Goal: Transaction & Acquisition: Purchase product/service

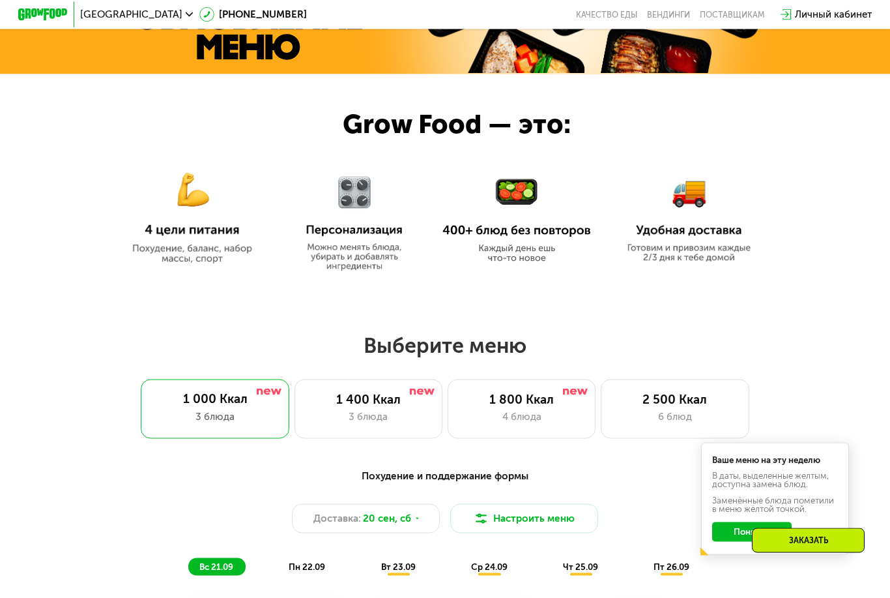
scroll to position [488, 0]
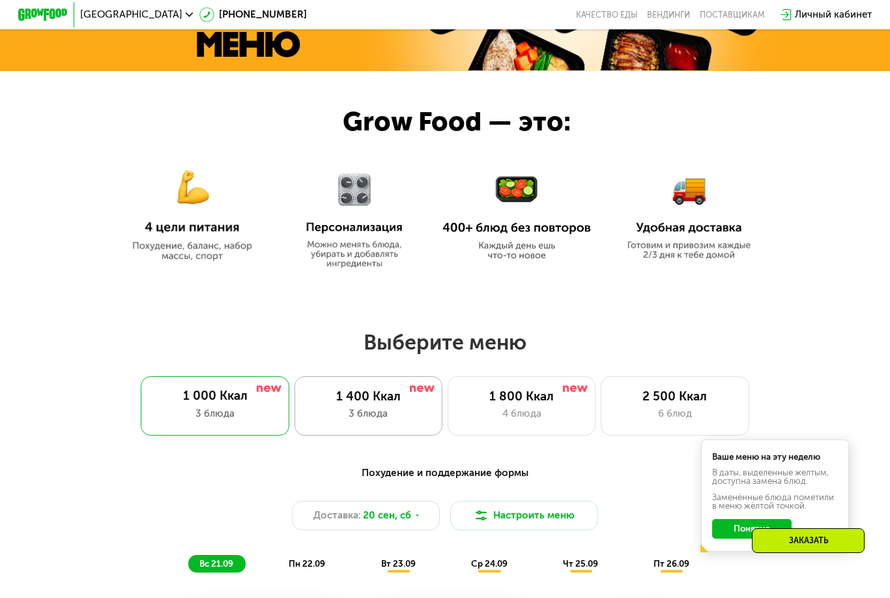
click at [371, 415] on div "3 блюда" at bounding box center [369, 413] width 123 height 15
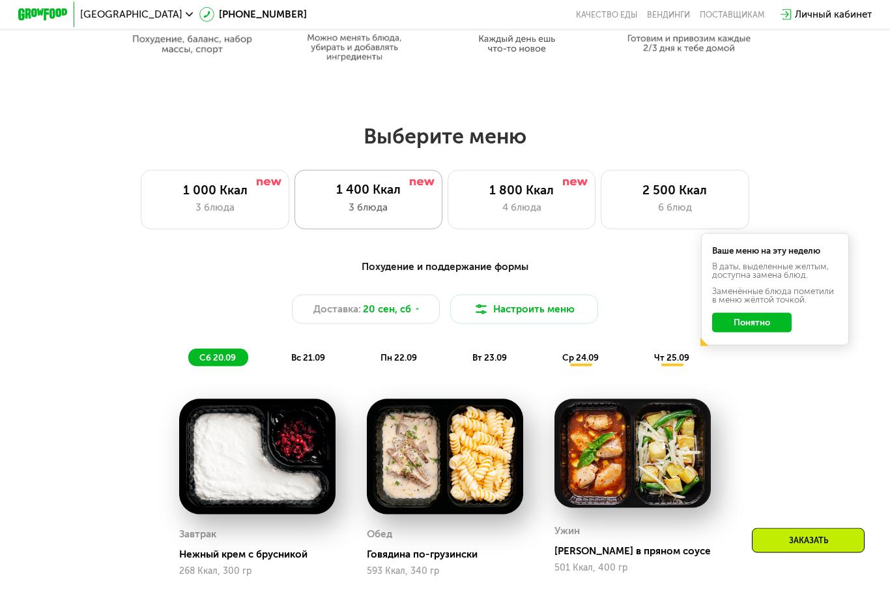
scroll to position [699, 0]
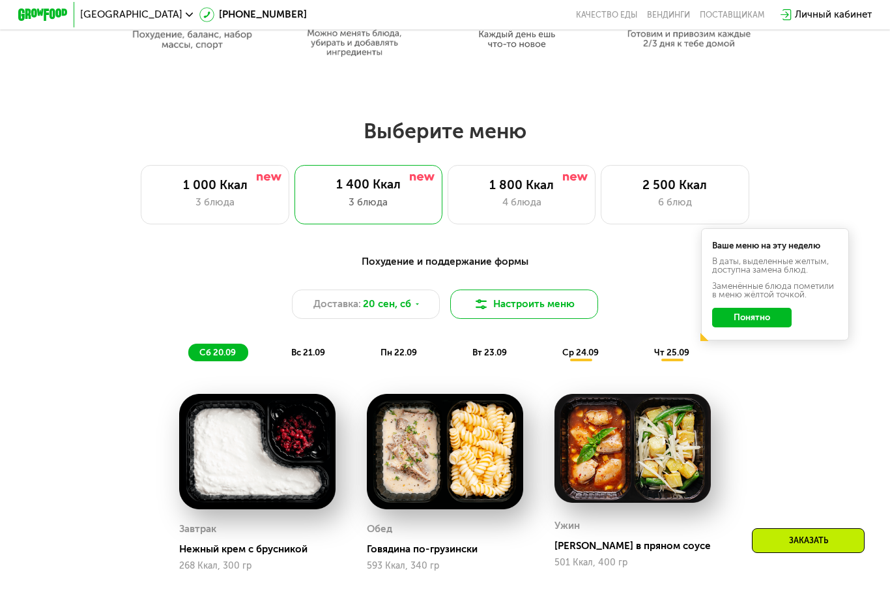
click at [480, 310] on img at bounding box center [481, 304] width 15 height 15
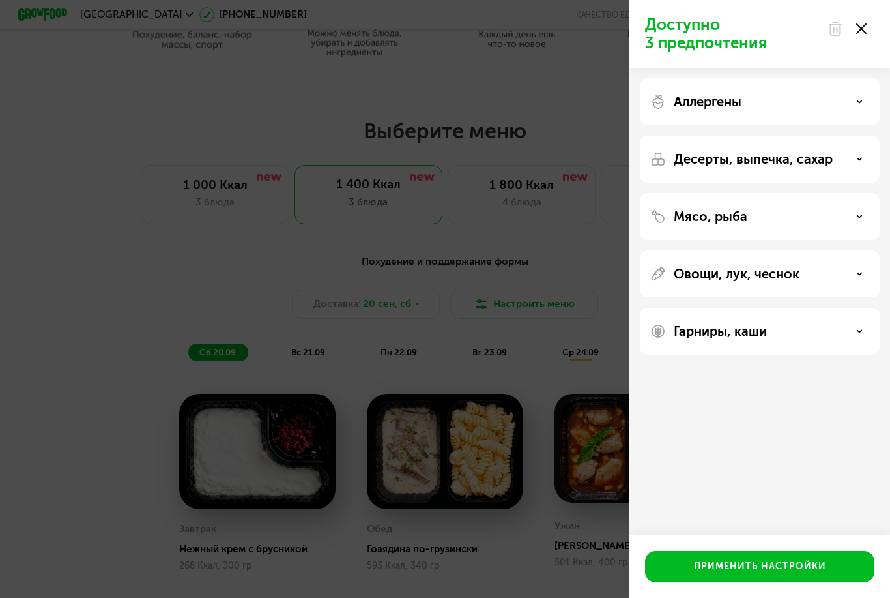
click at [209, 353] on div "Доступно 3 предпочтения Аллергены Десерты, выпечка, сахар Мясо, рыба Овощи, лук…" at bounding box center [445, 299] width 890 height 598
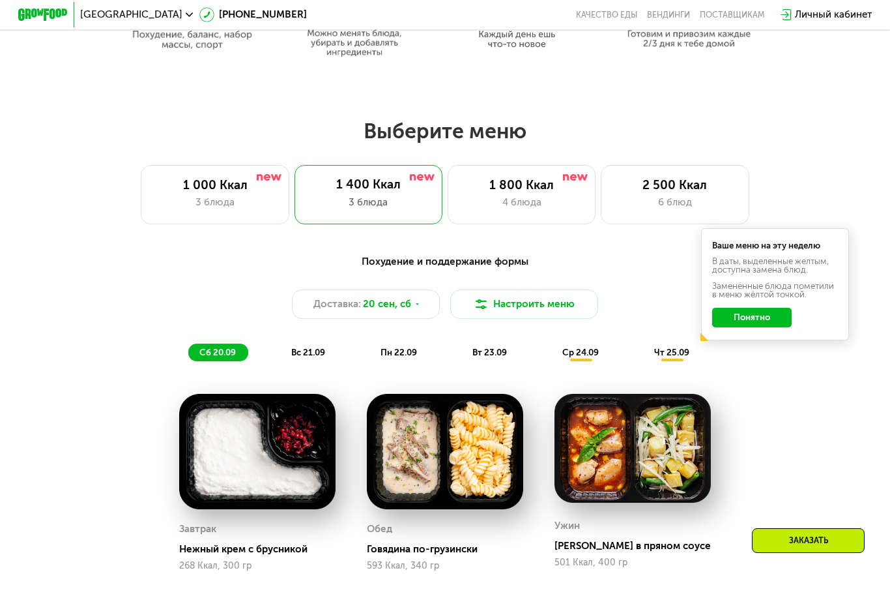
click at [272, 373] on div "Похудение и поддержание формы Доставка: [DATE] Настроить меню сб 20.09 вс 21.09…" at bounding box center [446, 503] width 762 height 514
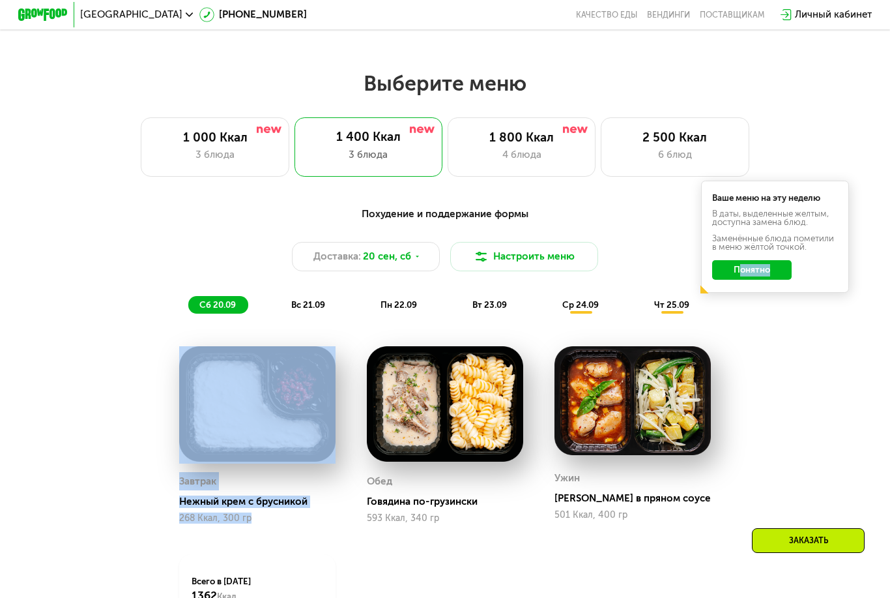
scroll to position [822, 0]
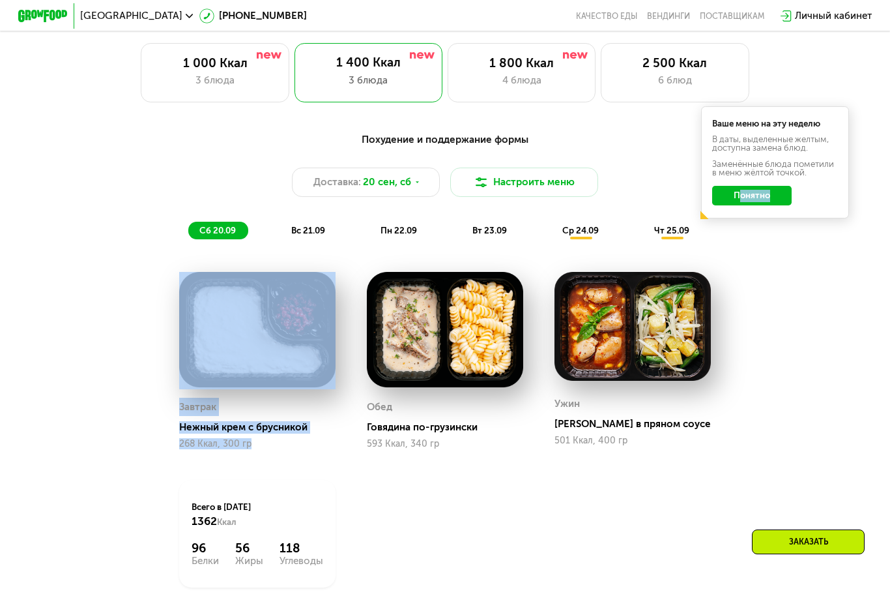
click at [96, 392] on div "Похудение и поддержание формы Доставка: [DATE] Настроить меню сб 20.09 вс 21.09…" at bounding box center [446, 380] width 762 height 514
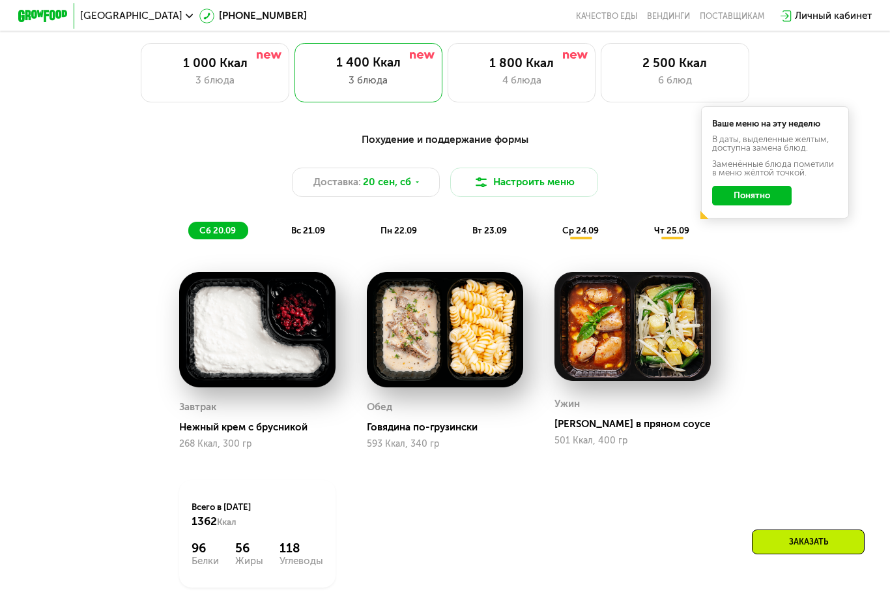
click at [387, 140] on div "Похудение и поддержание формы" at bounding box center [445, 139] width 732 height 16
click at [387, 141] on div "Похудение и поддержание формы" at bounding box center [445, 139] width 732 height 16
click at [110, 235] on div "Похудение и поддержание формы Доставка: [DATE] Настроить меню сб 20.09 вс 21.09…" at bounding box center [445, 184] width 732 height 107
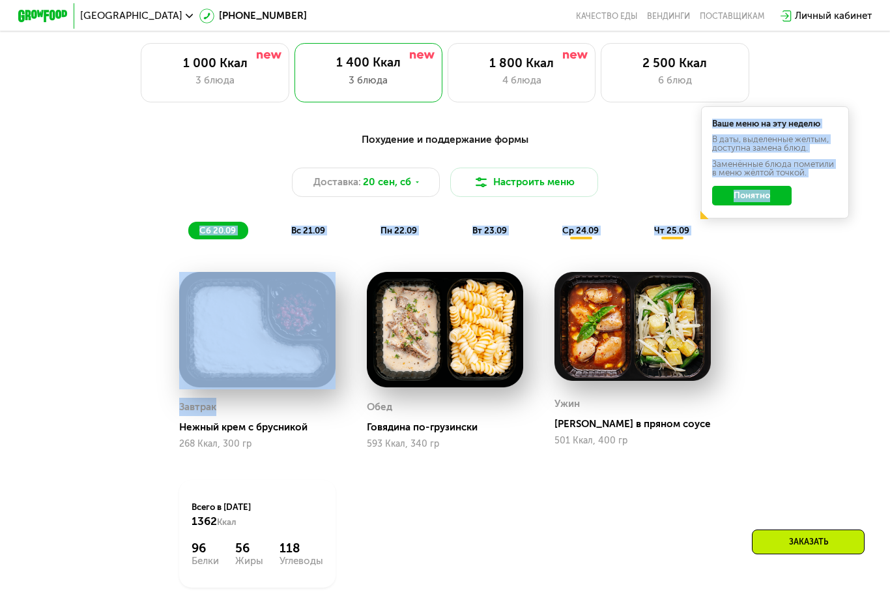
click at [78, 411] on div "Похудение и поддержание формы Доставка: [DATE] Настроить меню сб 20.09 вс 21.09…" at bounding box center [446, 380] width 762 height 514
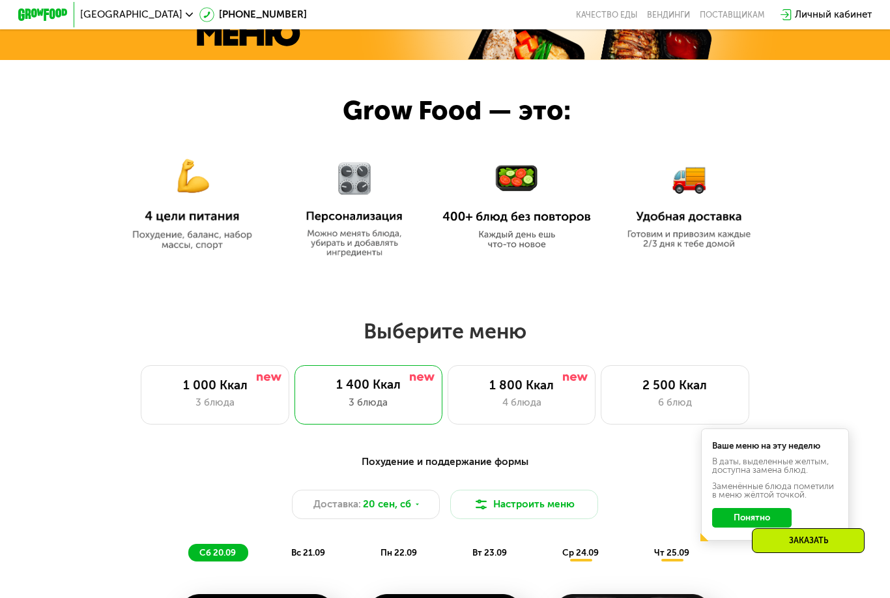
scroll to position [492, 0]
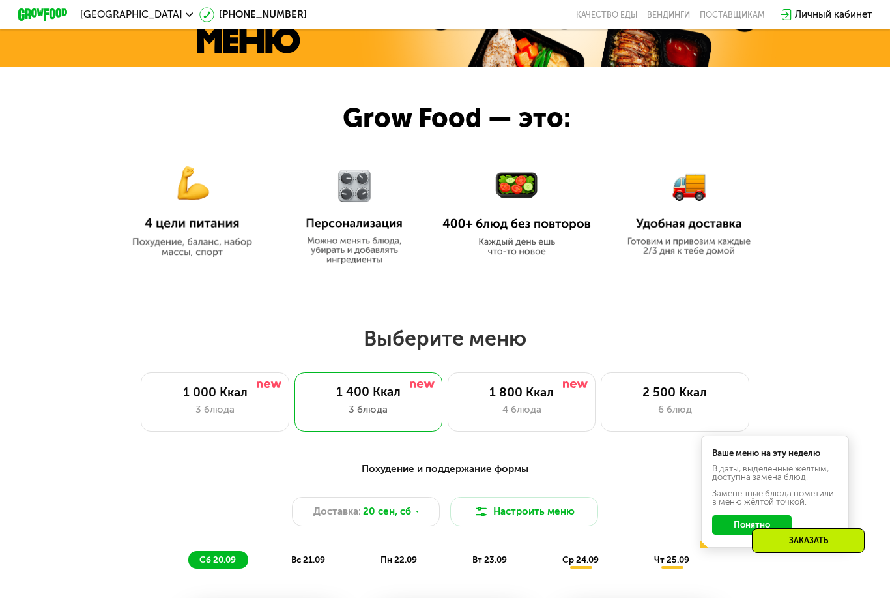
click at [186, 205] on img at bounding box center [192, 203] width 149 height 108
click at [360, 206] on img at bounding box center [355, 209] width 116 height 110
click at [331, 235] on img at bounding box center [355, 209] width 116 height 110
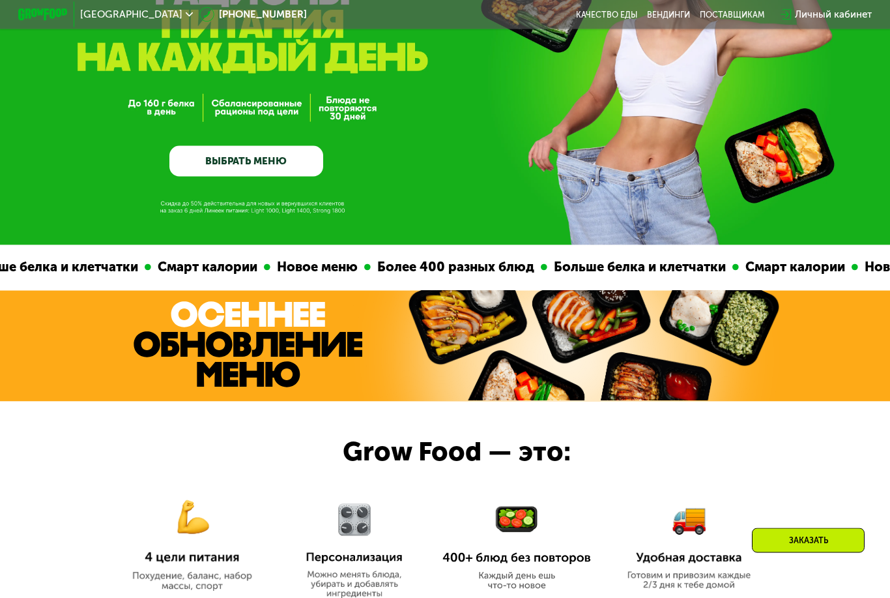
click at [190, 163] on link "ВЫБРАТЬ МЕНЮ" at bounding box center [246, 161] width 154 height 31
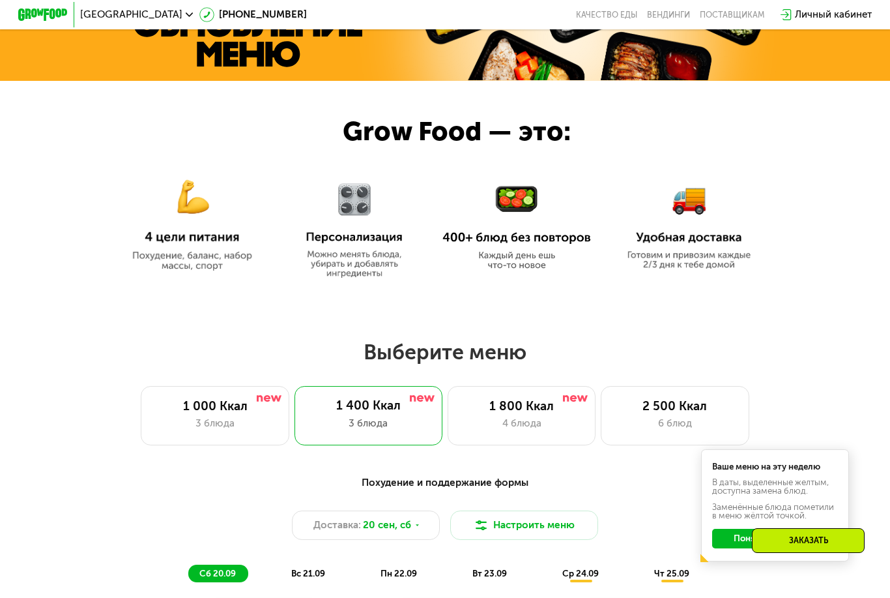
scroll to position [478, 0]
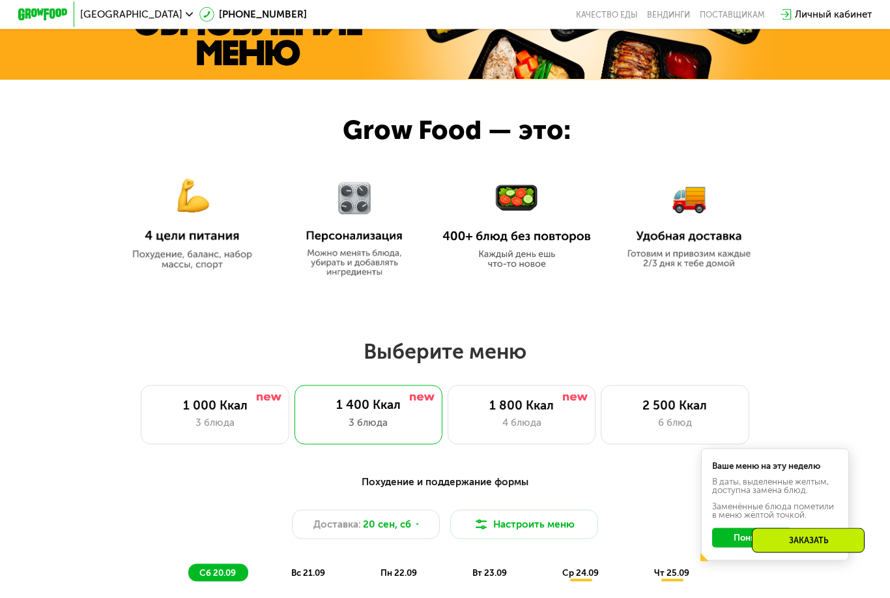
click at [838, 8] on div "Личный кабинет" at bounding box center [833, 14] width 77 height 15
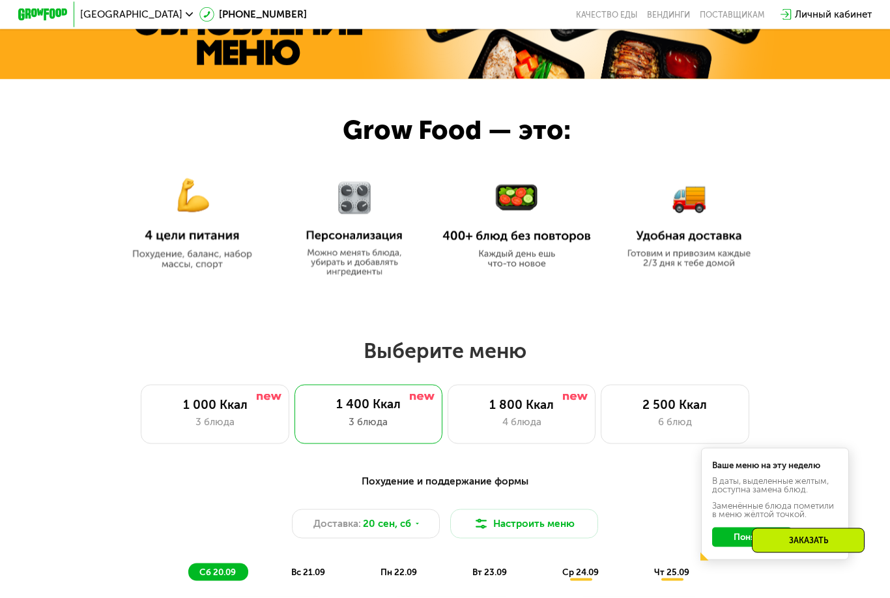
scroll to position [0, 0]
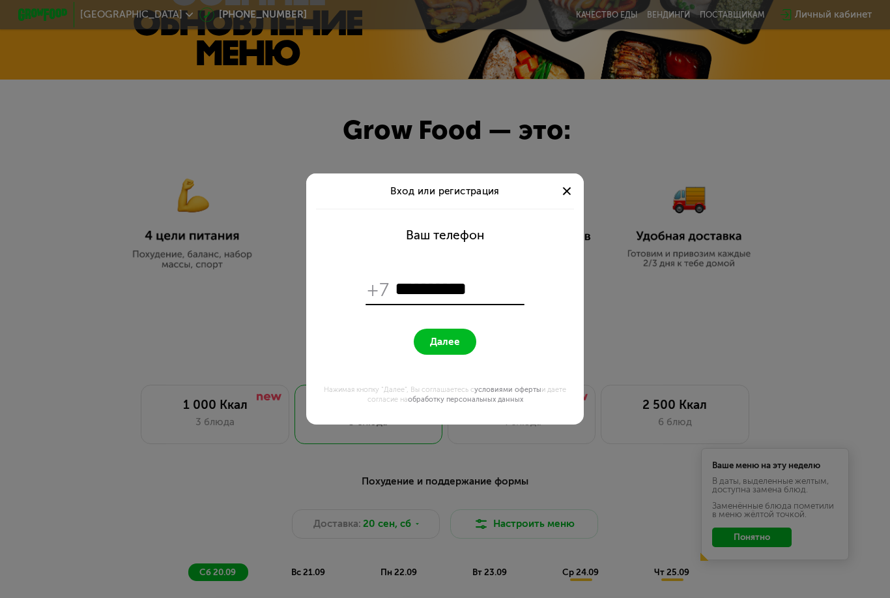
type input "**********"
click at [439, 346] on span "Далее" at bounding box center [445, 342] width 30 height 12
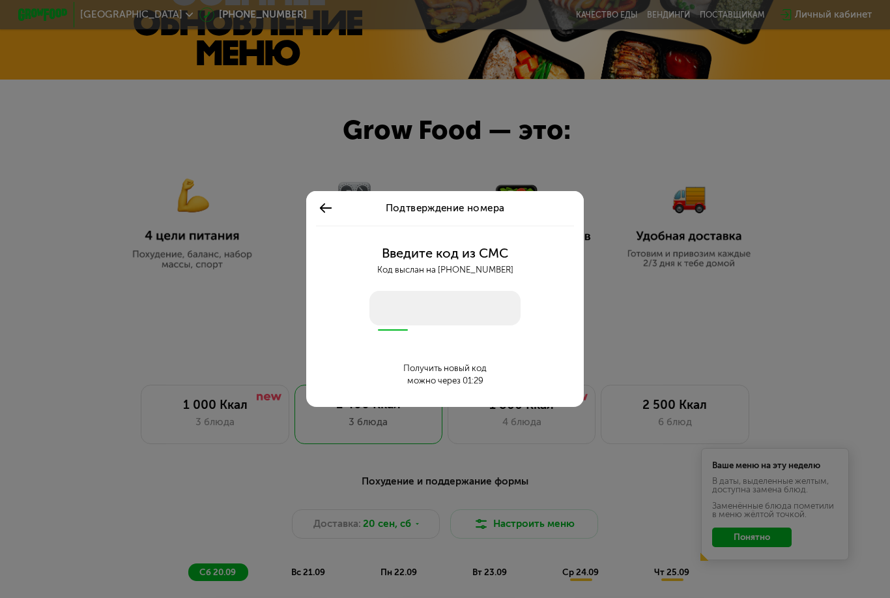
click at [397, 297] on input "number" at bounding box center [445, 308] width 151 height 35
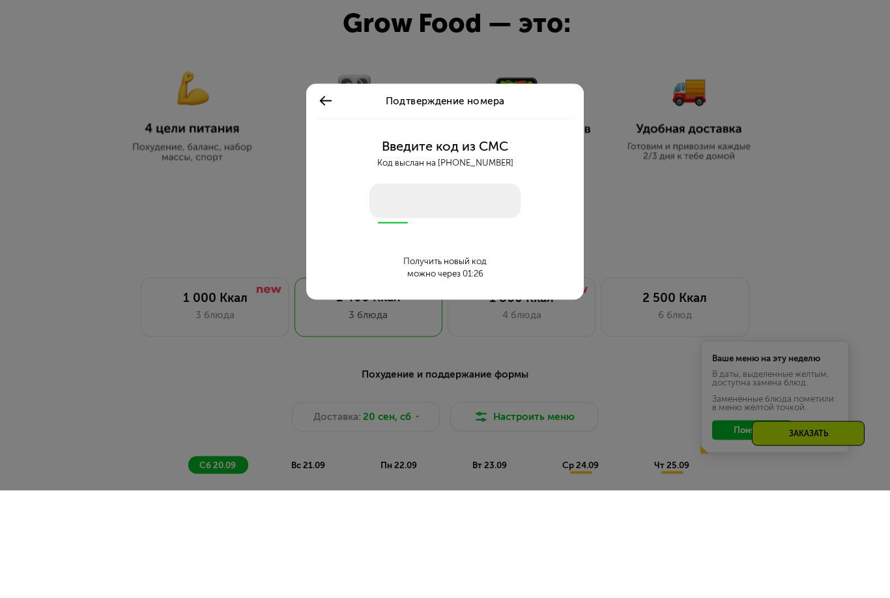
click at [385, 291] on input "number" at bounding box center [445, 308] width 151 height 35
click at [395, 291] on input "number" at bounding box center [445, 308] width 151 height 35
click at [370, 291] on input "number" at bounding box center [445, 308] width 151 height 35
click at [246, 242] on div "Подтверждение номера Введите код из СМС Код выслан на [PHONE_NUMBER] Получить н…" at bounding box center [445, 299] width 890 height 598
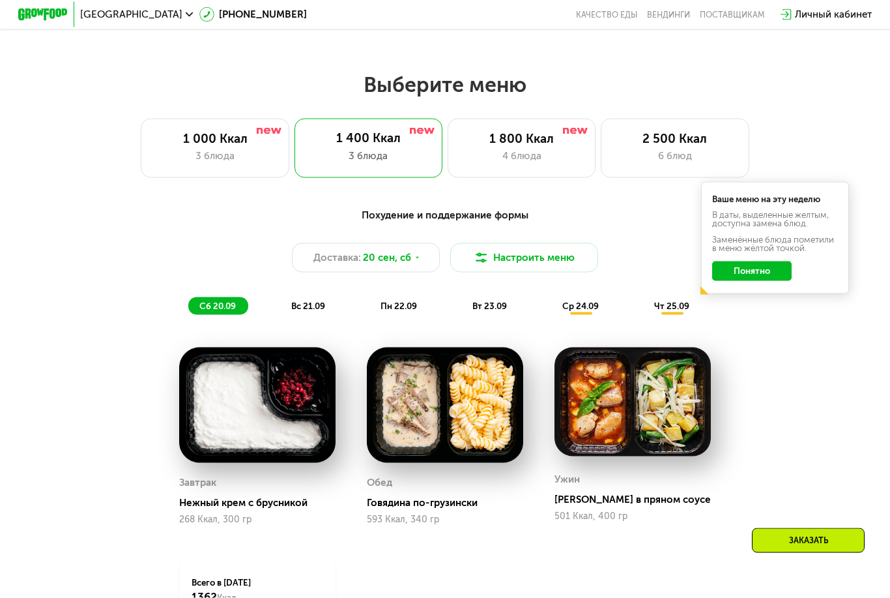
scroll to position [746, 0]
click at [759, 277] on button "Понятно" at bounding box center [753, 271] width 80 height 20
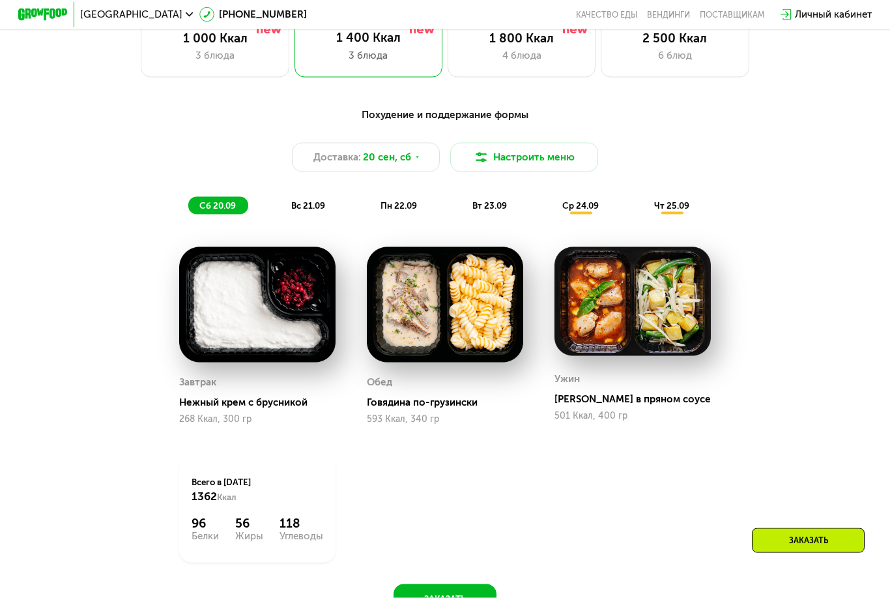
scroll to position [840, 0]
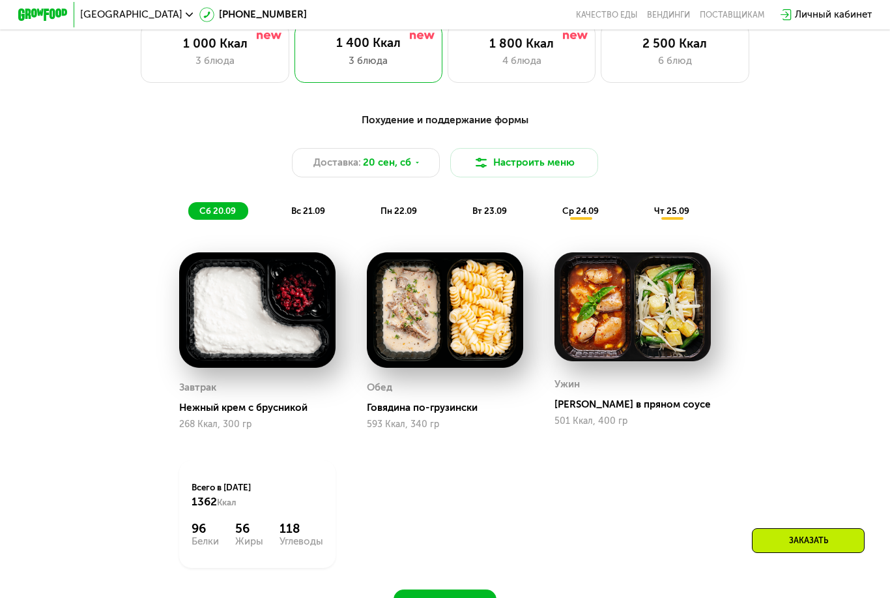
click at [306, 202] on div "вс 21.09" at bounding box center [308, 211] width 57 height 18
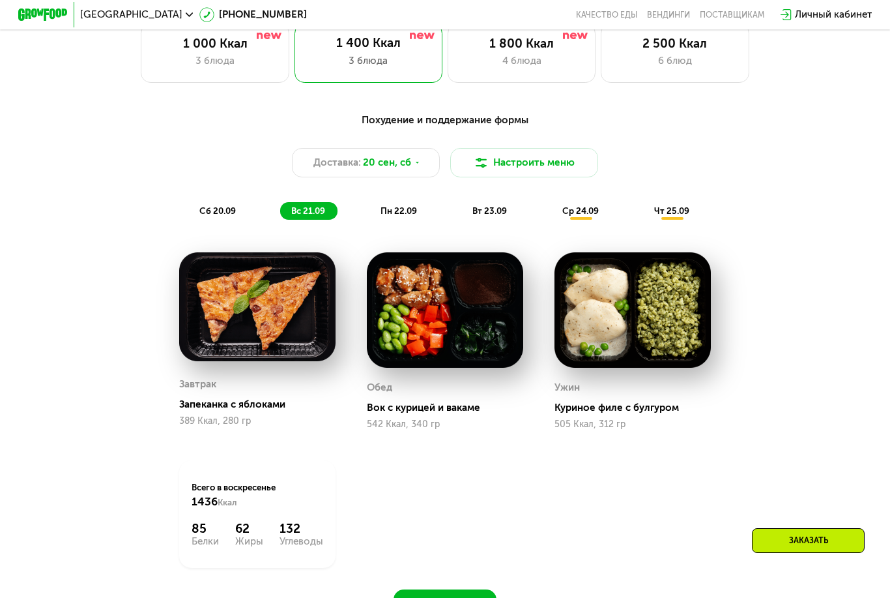
click at [209, 211] on span "сб 20.09" at bounding box center [217, 211] width 37 height 10
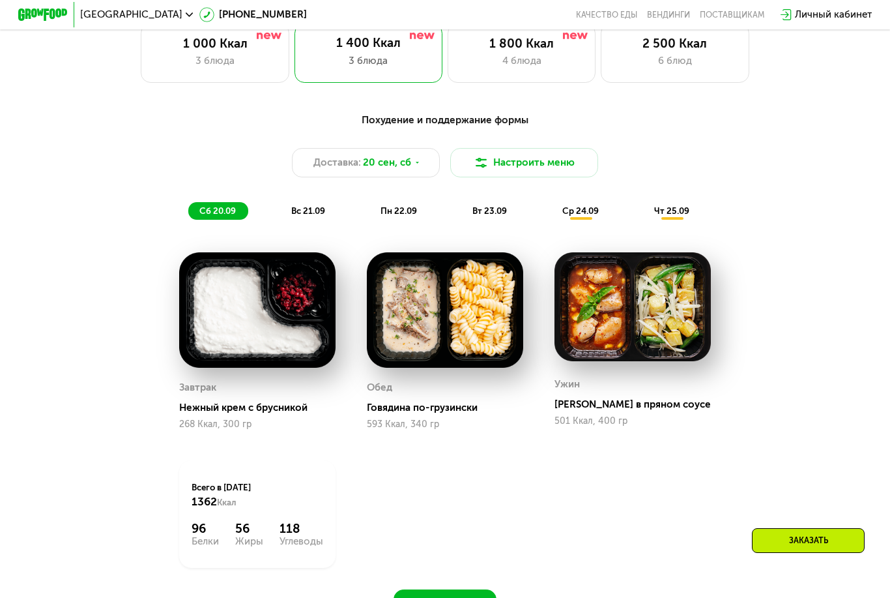
click at [222, 342] on img at bounding box center [257, 309] width 156 height 115
click at [194, 375] on div "Завтрак Нежный крем с брусникой 268 Ккал, 300 гр" at bounding box center [257, 340] width 156 height 177
click at [209, 414] on div "Завтрак Нежный крем с брусникой 268 Ккал, 300 гр" at bounding box center [257, 403] width 156 height 51
click at [251, 323] on img at bounding box center [257, 309] width 156 height 115
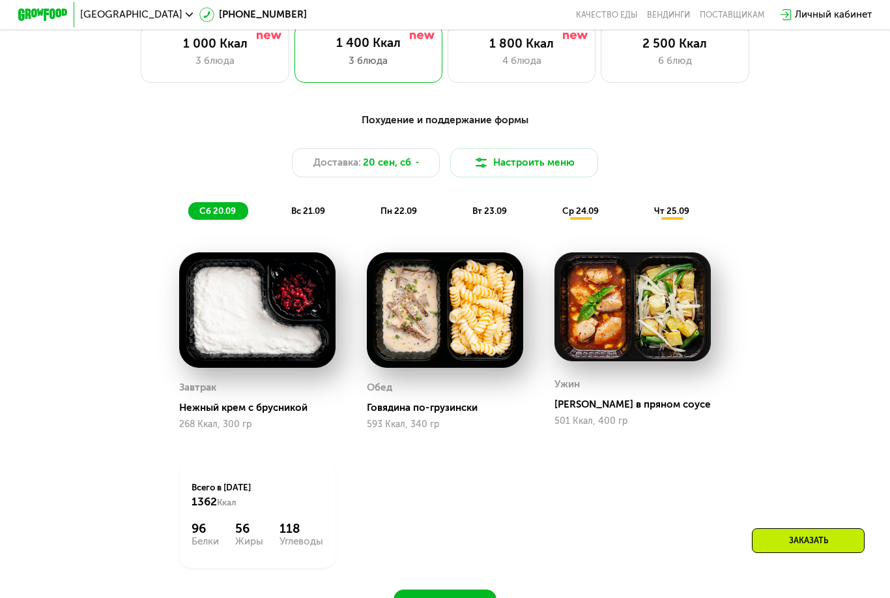
click at [221, 329] on img at bounding box center [257, 309] width 156 height 115
click at [301, 211] on span "вс 21.09" at bounding box center [308, 211] width 34 height 10
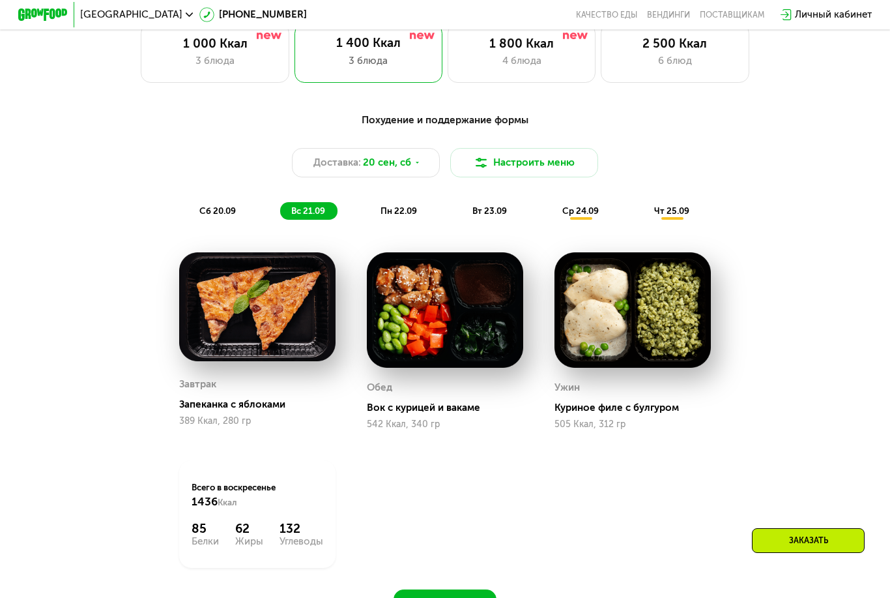
click at [226, 217] on div "сб 20.09" at bounding box center [218, 211] width 60 height 18
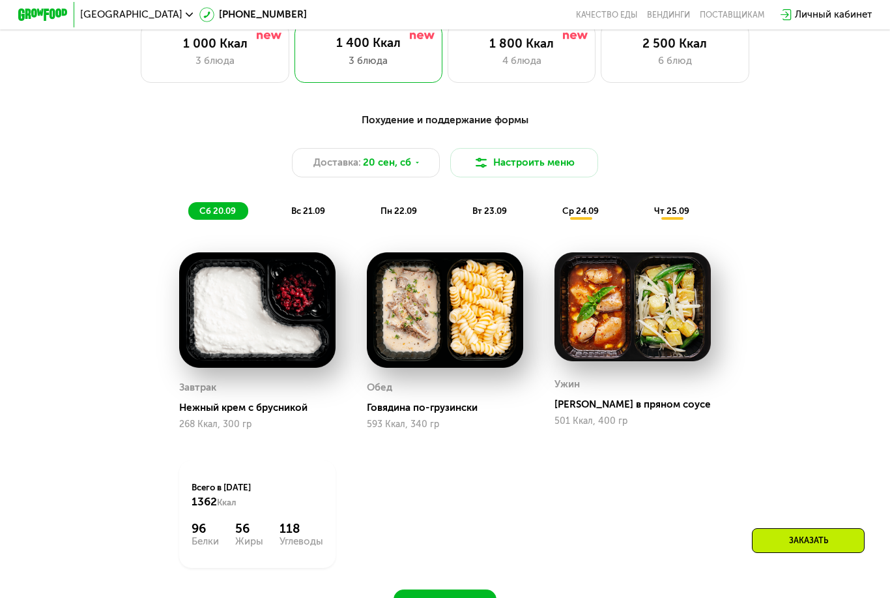
click at [398, 351] on img at bounding box center [445, 309] width 156 height 115
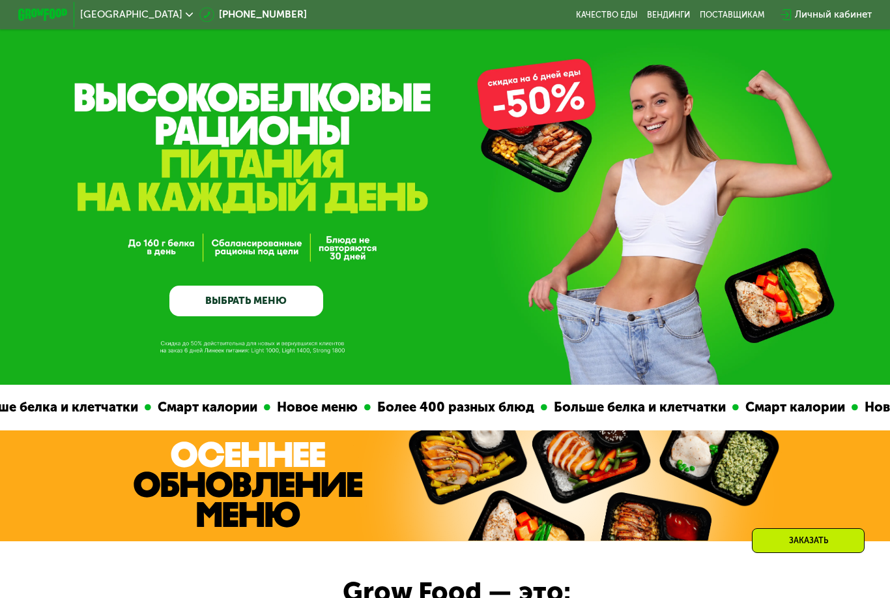
scroll to position [0, 0]
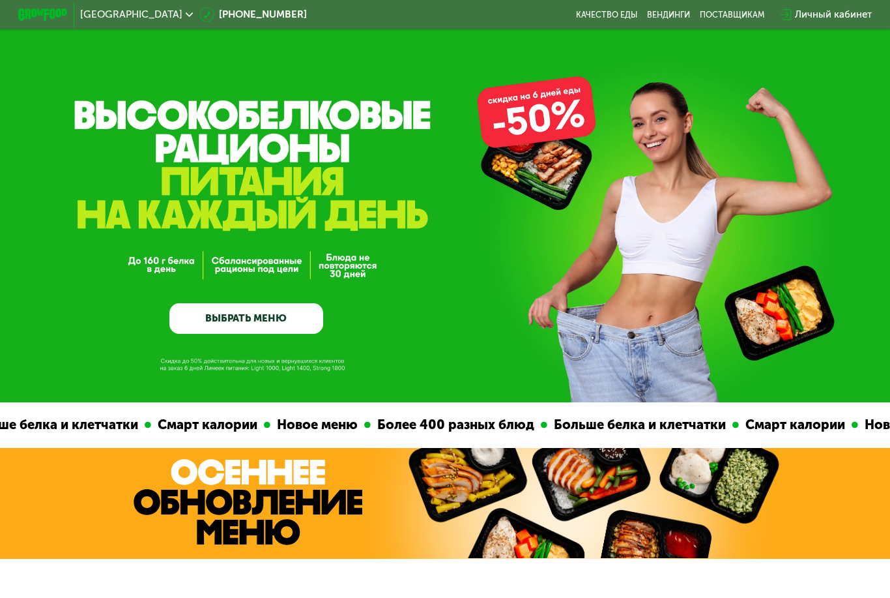
click at [44, 5] on div at bounding box center [43, 14] width 62 height 25
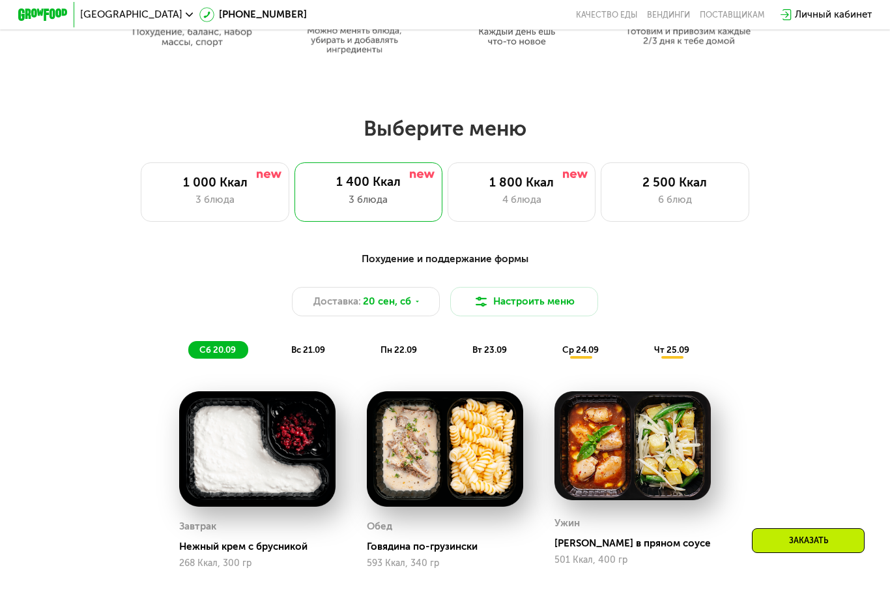
scroll to position [701, 0]
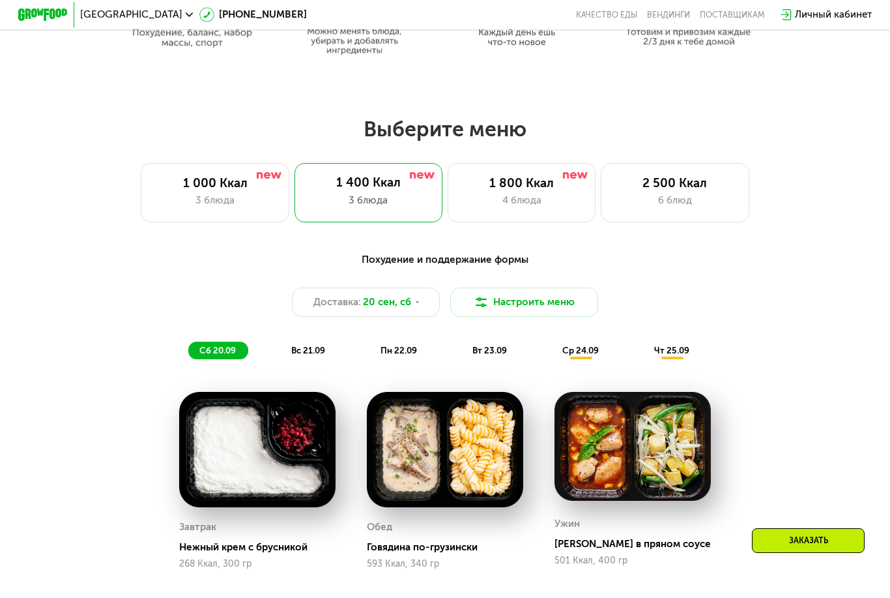
click at [390, 353] on span "пн 22.09" at bounding box center [399, 351] width 37 height 10
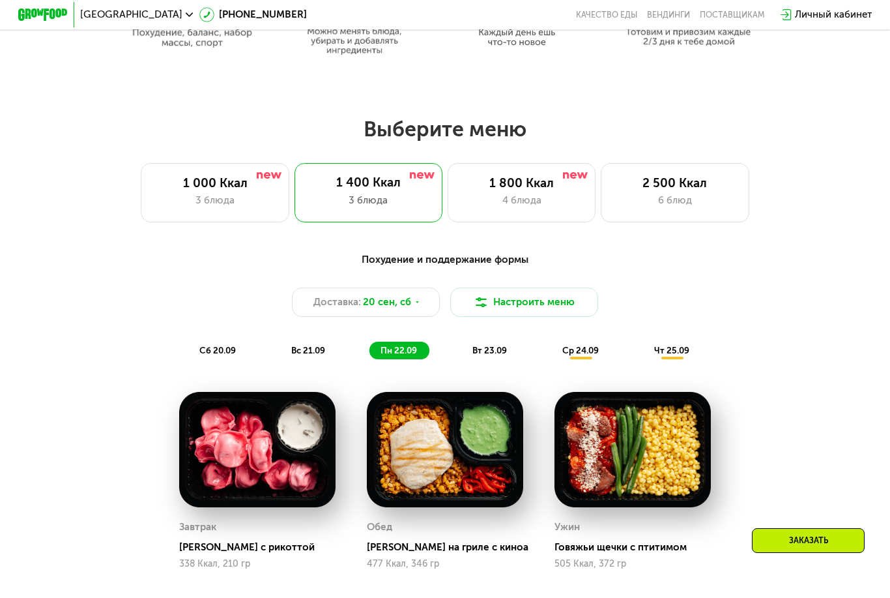
click at [478, 353] on span "вт 23.09" at bounding box center [490, 351] width 35 height 10
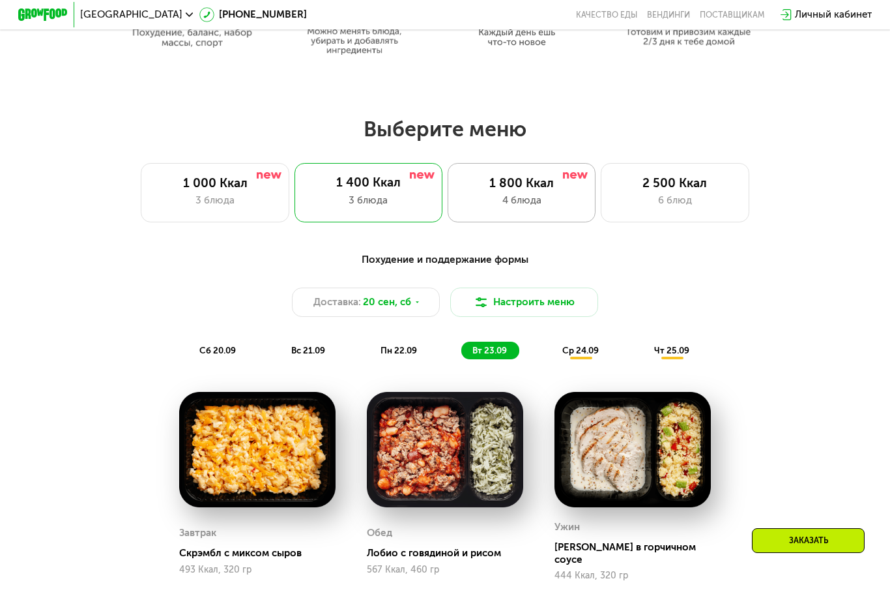
click at [469, 196] on div "4 блюда" at bounding box center [522, 200] width 123 height 15
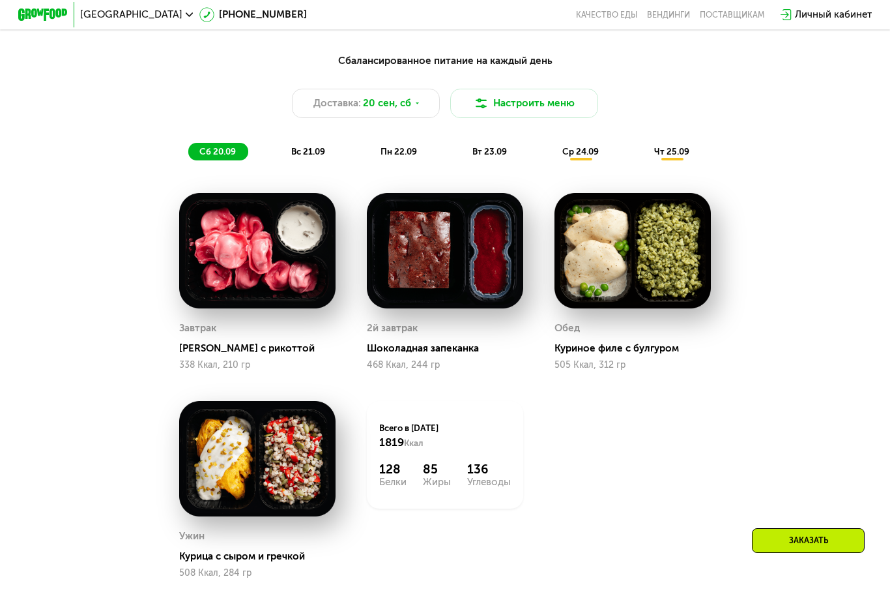
scroll to position [898, 0]
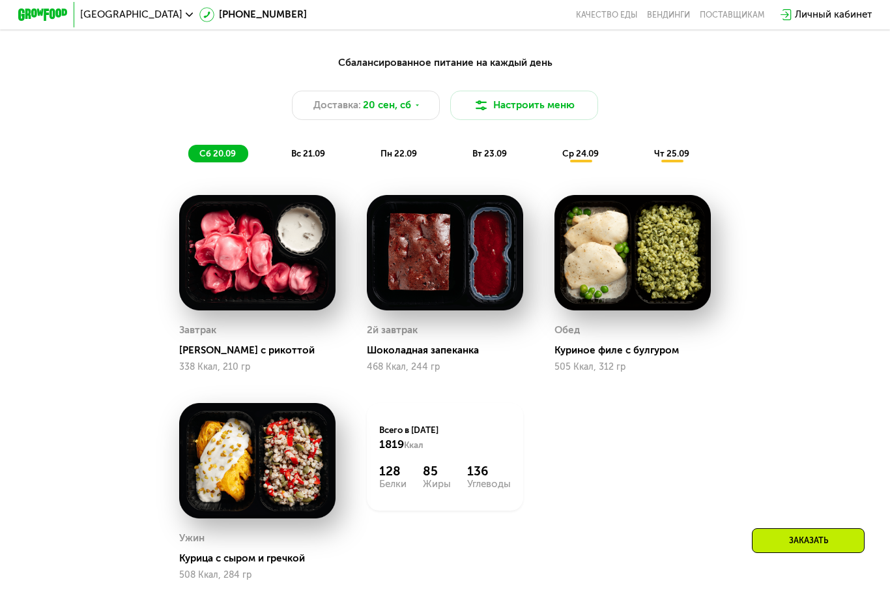
click at [296, 149] on span "вс 21.09" at bounding box center [308, 154] width 34 height 10
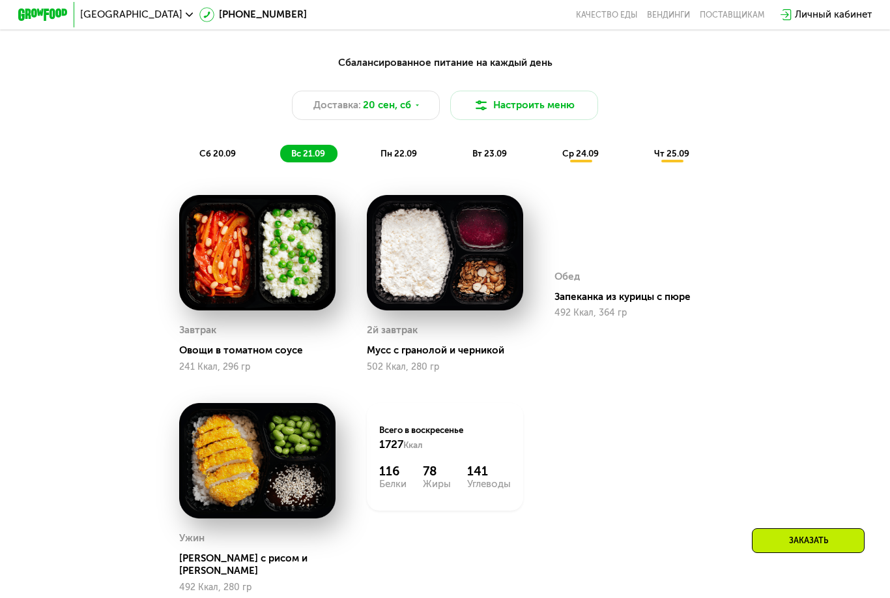
click at [381, 156] on span "пн 22.09" at bounding box center [399, 154] width 37 height 10
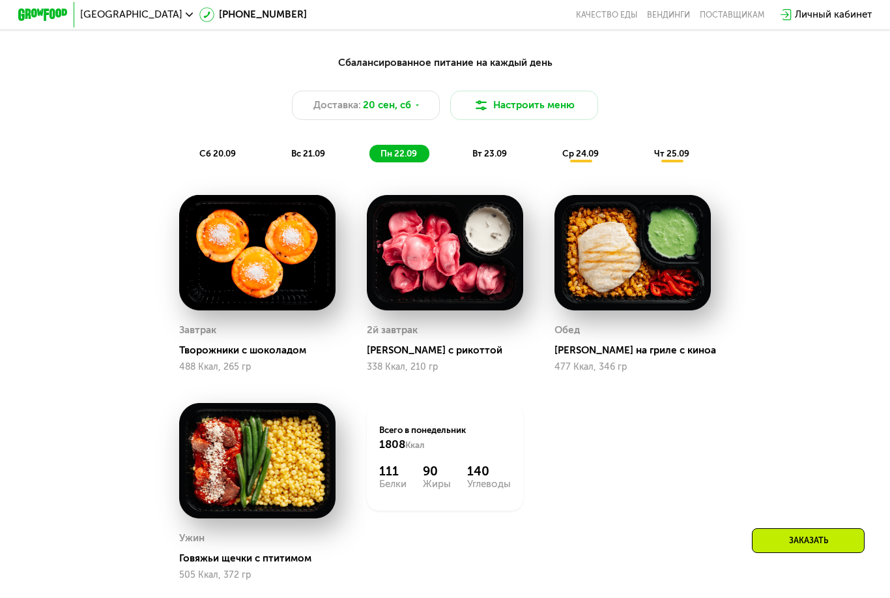
click at [473, 146] on div "вт 23.09" at bounding box center [491, 154] width 58 height 18
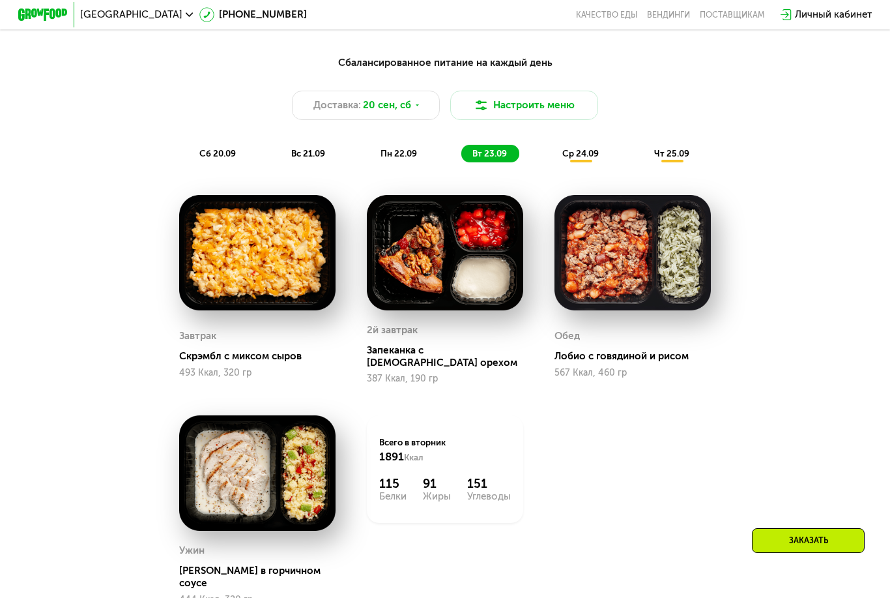
click at [572, 156] on span "ср 24.09" at bounding box center [581, 154] width 37 height 10
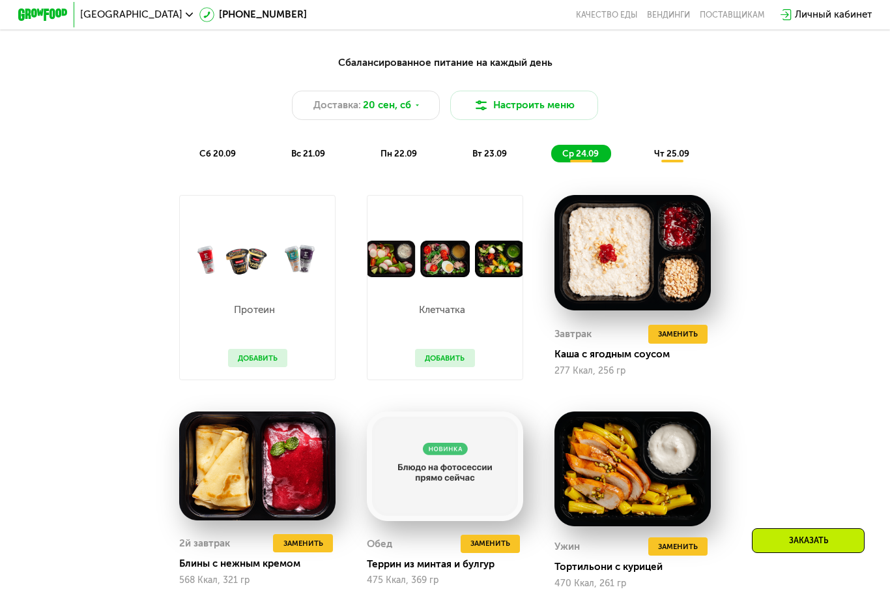
click at [351, 128] on div "Сбалансированное питание на каждый день Доставка: [DATE] Настроить меню сб 20.0…" at bounding box center [445, 108] width 732 height 107
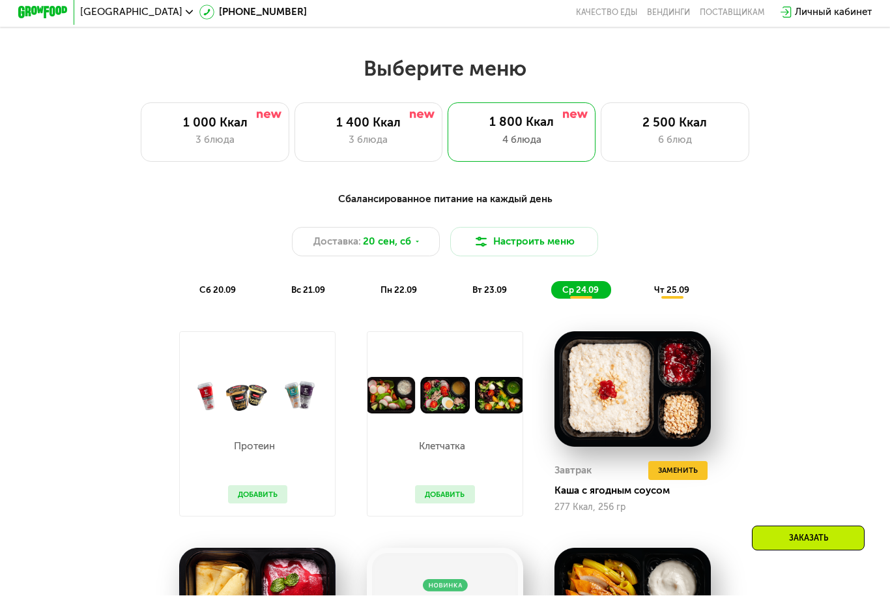
scroll to position [761, 0]
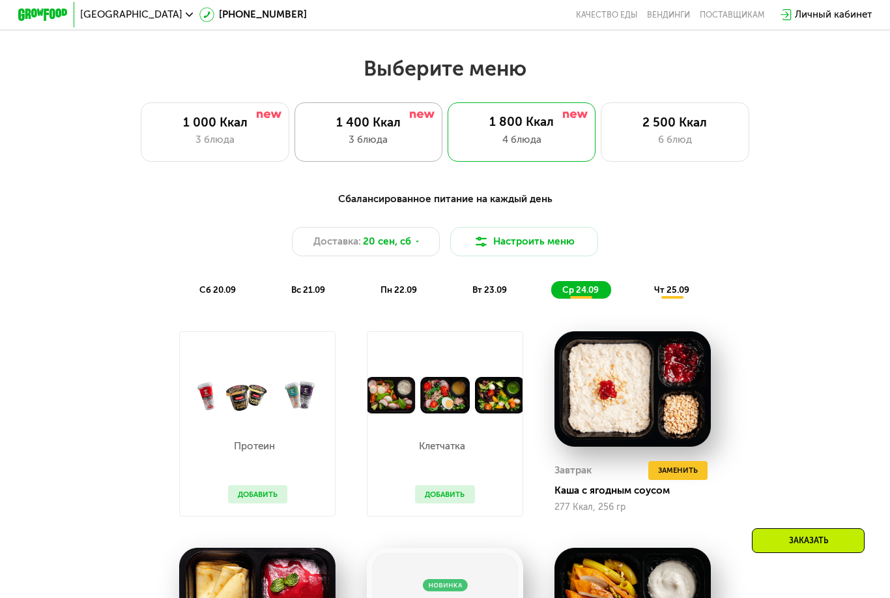
click at [347, 138] on div "3 блюда" at bounding box center [369, 139] width 123 height 15
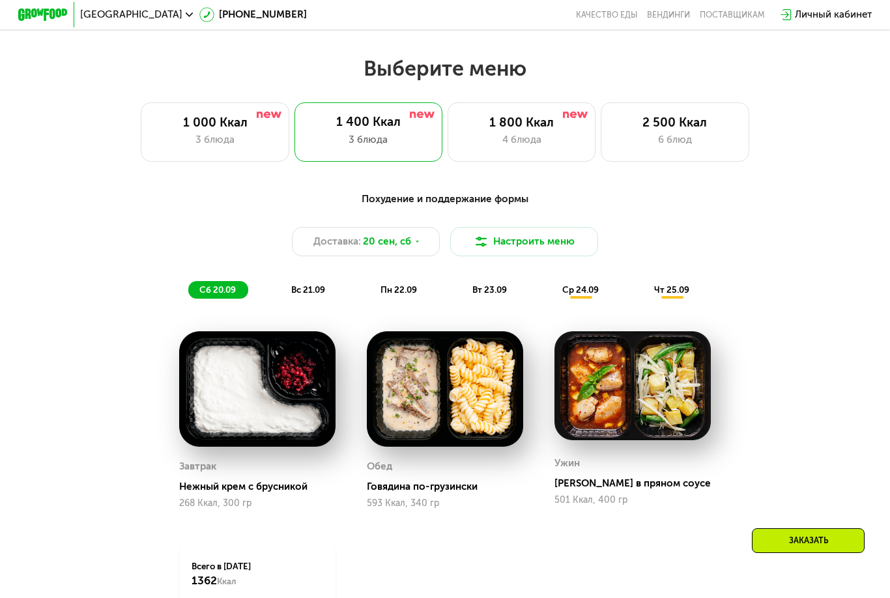
click at [294, 290] on span "вс 21.09" at bounding box center [308, 290] width 34 height 10
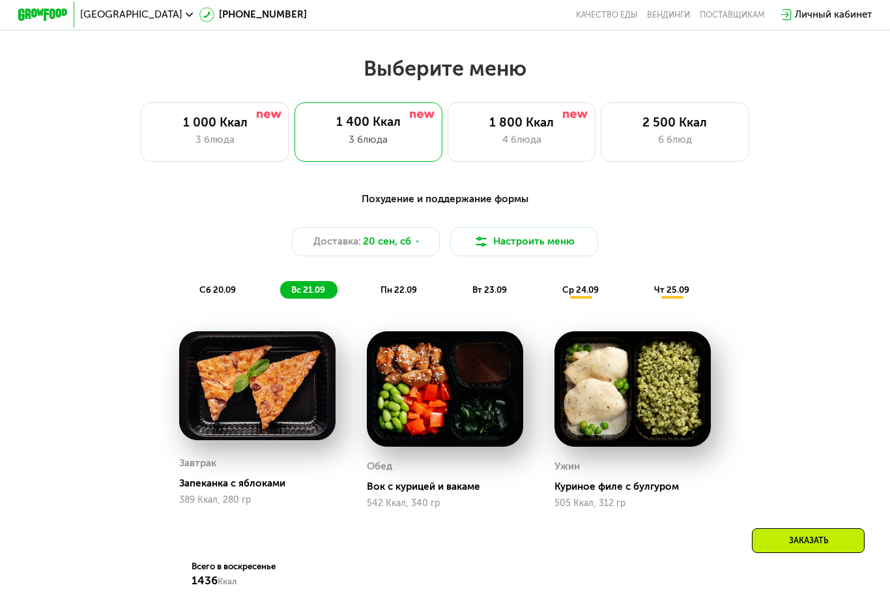
click at [576, 295] on div "ср 24.09" at bounding box center [581, 290] width 60 height 18
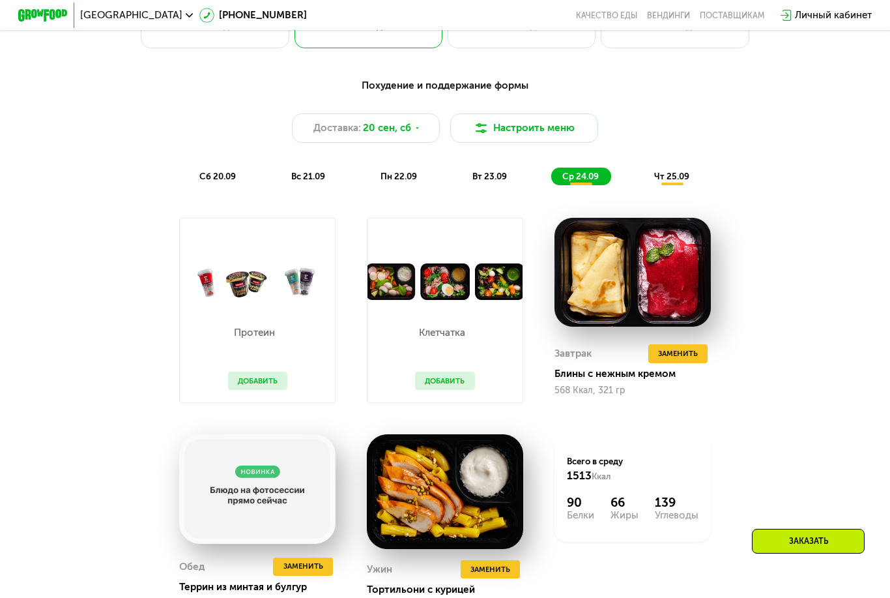
scroll to position [875, 0]
click at [682, 173] on span "чт 25.09" at bounding box center [671, 176] width 35 height 10
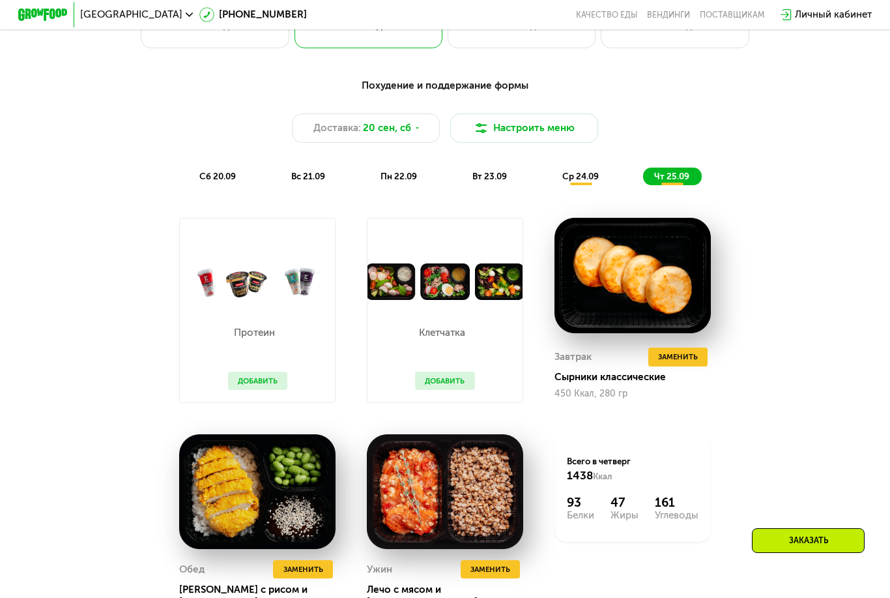
click at [482, 177] on span "вт 23.09" at bounding box center [490, 176] width 35 height 10
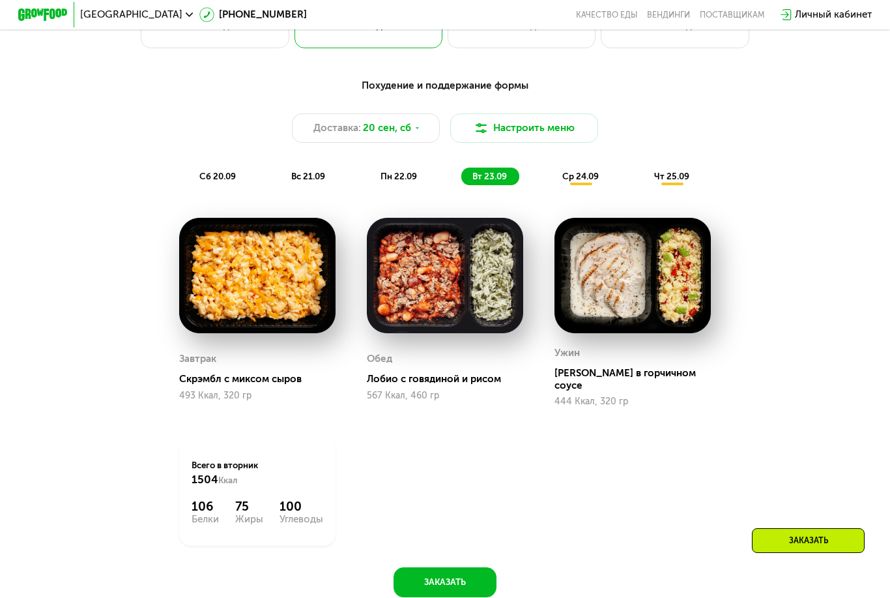
click at [204, 176] on span "сб 20.09" at bounding box center [217, 176] width 37 height 10
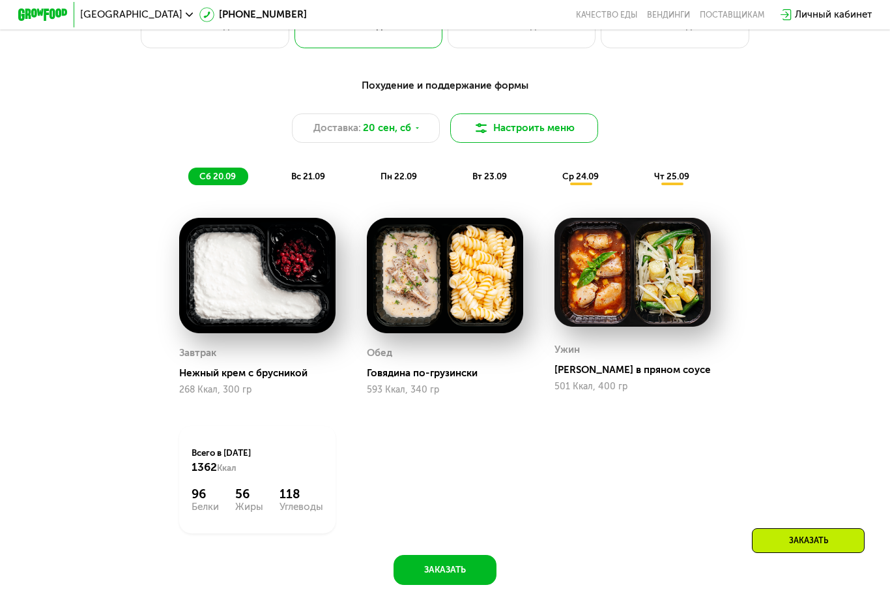
click at [482, 128] on img at bounding box center [481, 128] width 15 height 15
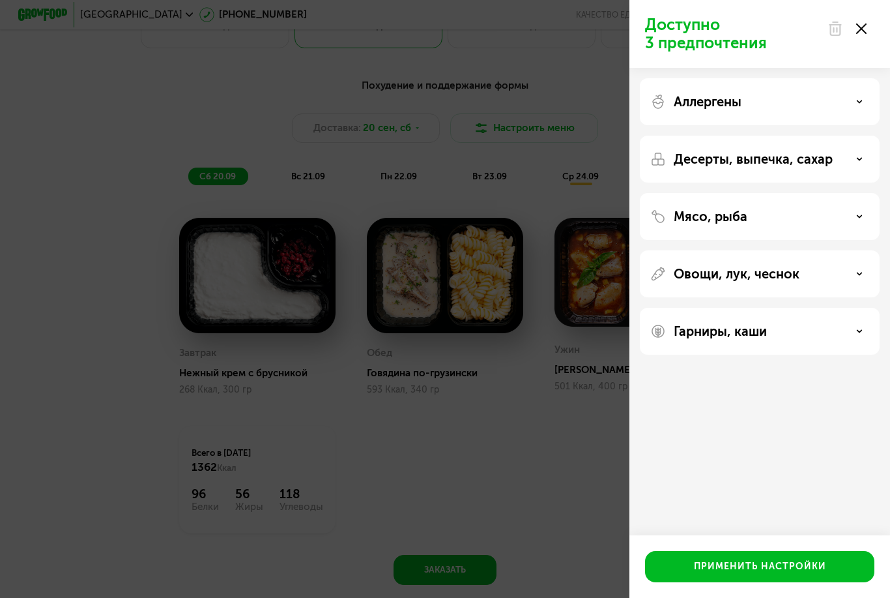
click at [716, 108] on p "Аллергены" at bounding box center [708, 102] width 68 height 16
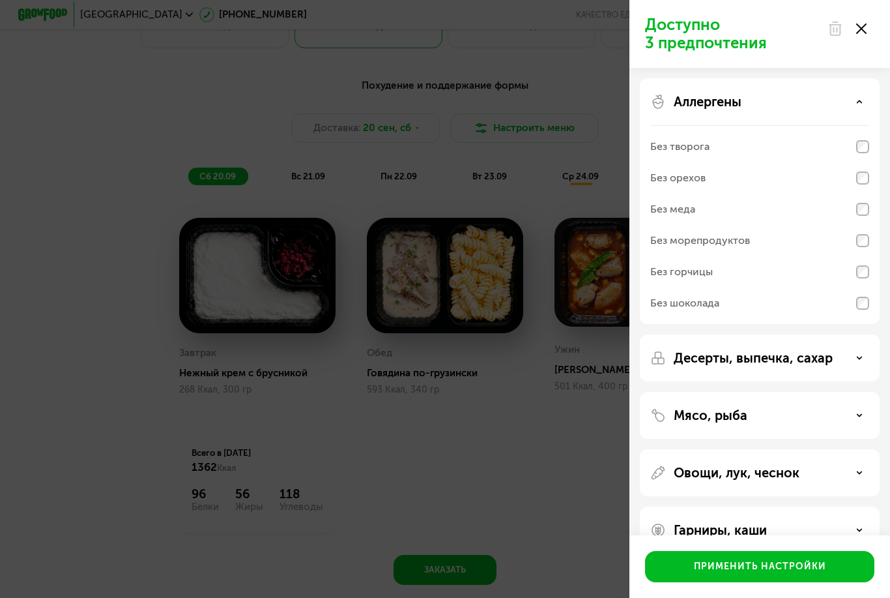
click at [719, 106] on p "Аллергены" at bounding box center [708, 102] width 68 height 16
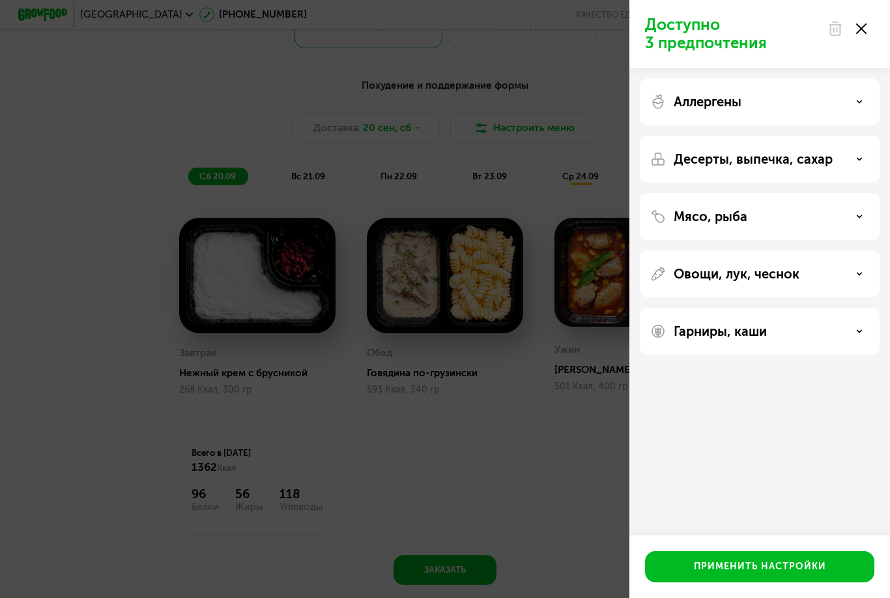
click at [696, 160] on p "Десерты, выпечка, сахар" at bounding box center [753, 159] width 159 height 16
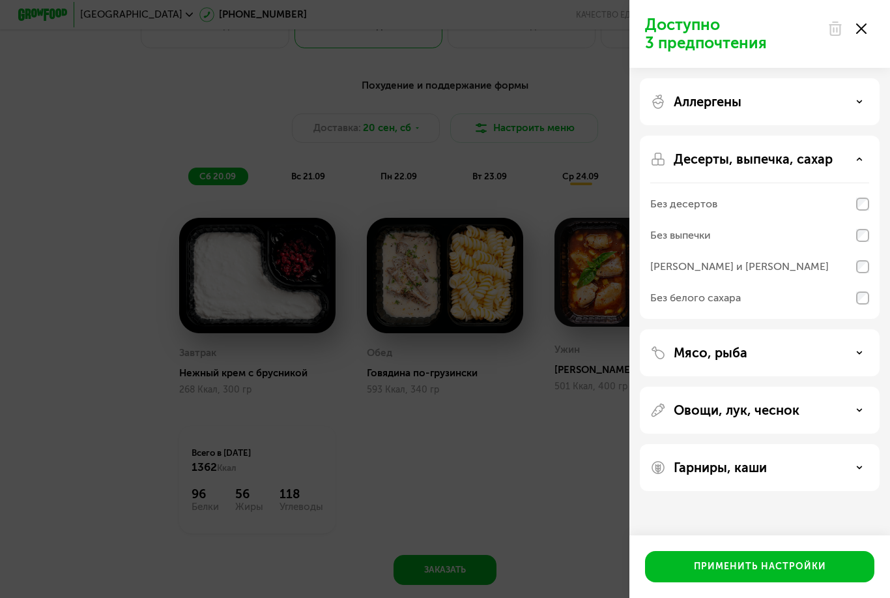
click at [692, 162] on p "Десерты, выпечка, сахар" at bounding box center [753, 159] width 159 height 16
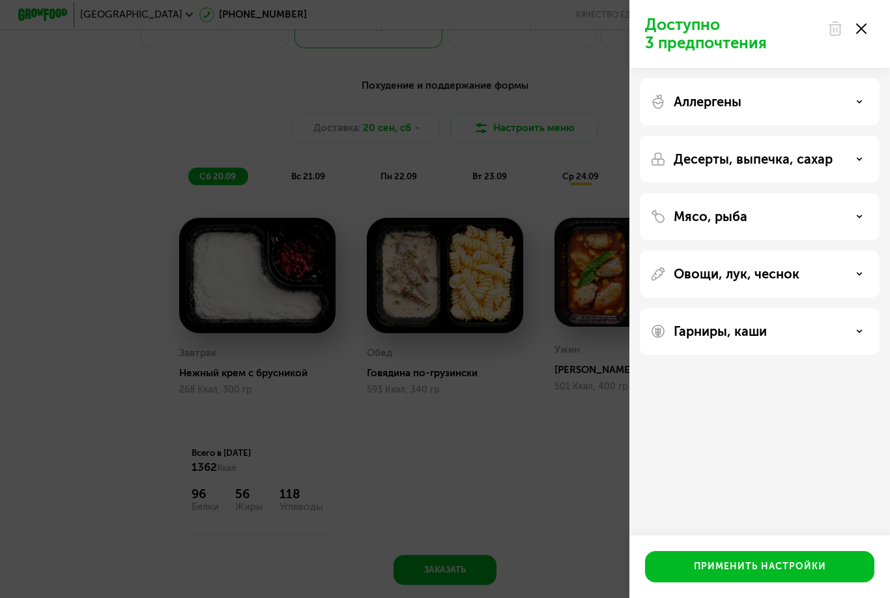
click at [741, 91] on div "Аллергены" at bounding box center [760, 101] width 240 height 47
click at [739, 94] on p "Аллергены" at bounding box center [708, 102] width 68 height 16
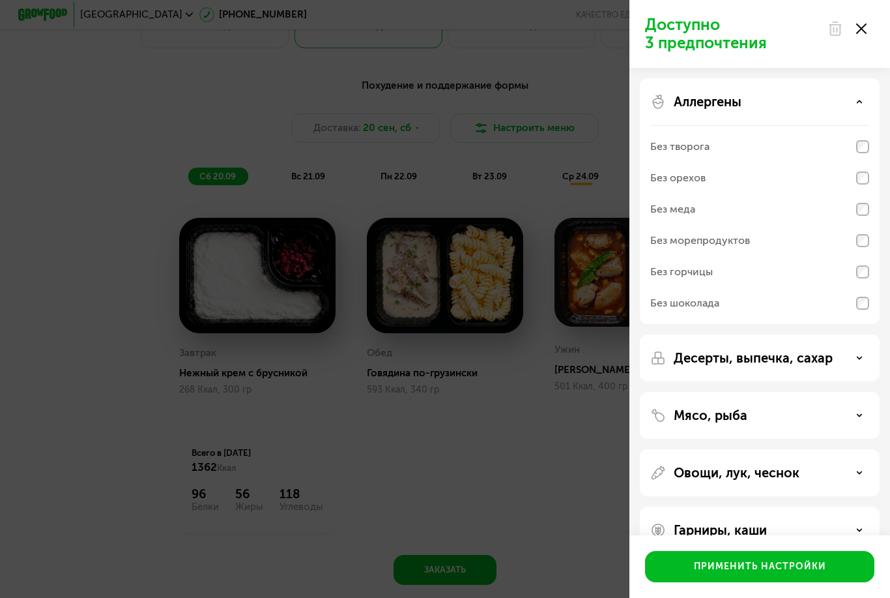
click at [666, 243] on div "Без морепродуктов" at bounding box center [701, 241] width 100 height 16
click at [664, 269] on div "Без горчицы" at bounding box center [682, 272] width 63 height 16
click at [654, 239] on div "Без морепродуктов" at bounding box center [701, 241] width 100 height 16
click at [665, 355] on img at bounding box center [659, 358] width 16 height 16
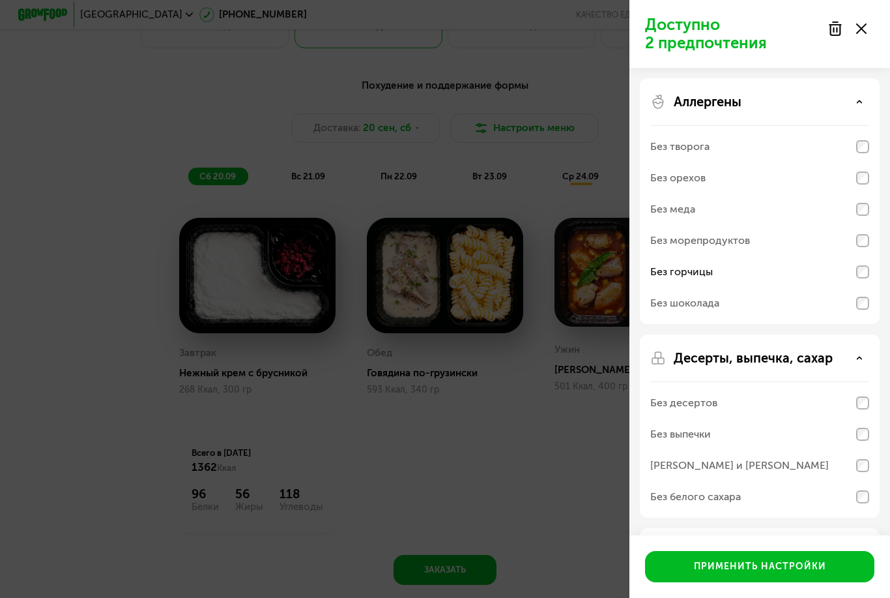
click at [669, 368] on div "Десерты, выпечка, сахар Без десертов Без выпечки Без сэндвичей и круассанов Без…" at bounding box center [760, 425] width 240 height 183
click at [679, 544] on p "Мясо, рыба" at bounding box center [711, 552] width 74 height 16
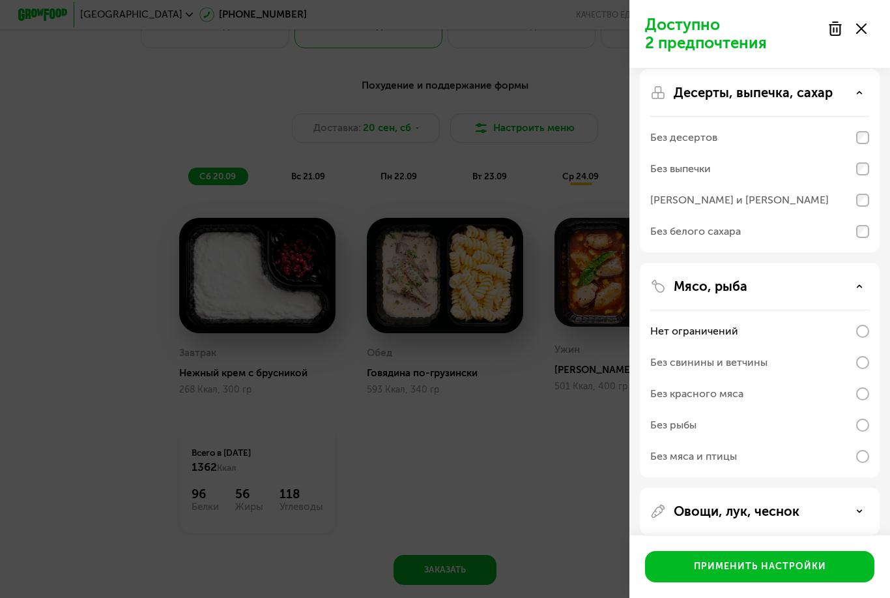
scroll to position [263, 0]
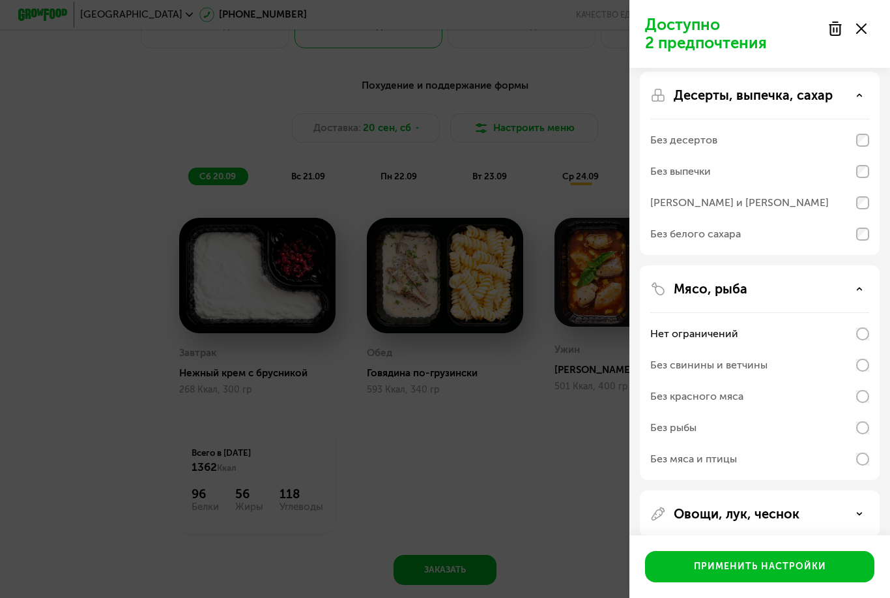
click at [667, 327] on div "Нет ограничений" at bounding box center [695, 334] width 88 height 16
click at [656, 287] on img at bounding box center [659, 289] width 16 height 16
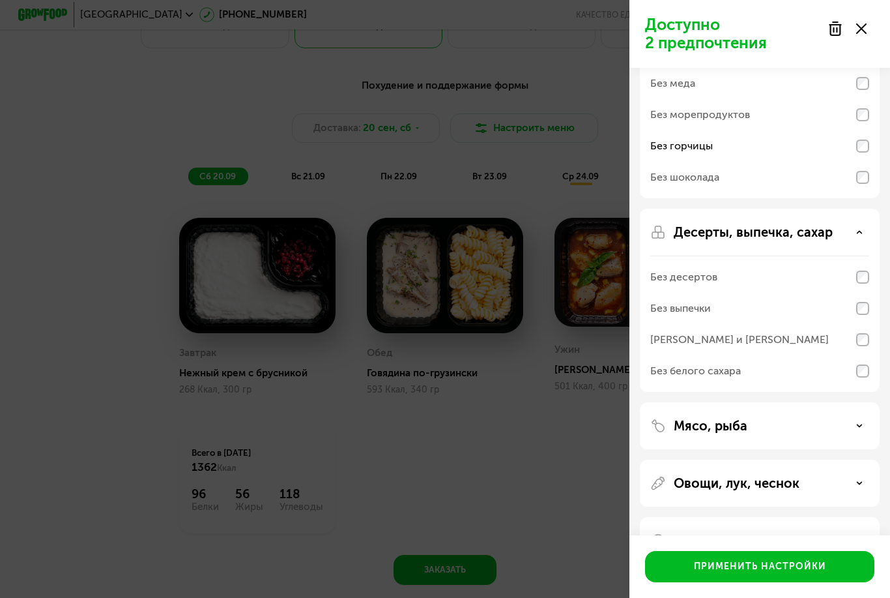
click at [681, 482] on p "Овощи, лук, чеснок" at bounding box center [737, 483] width 126 height 16
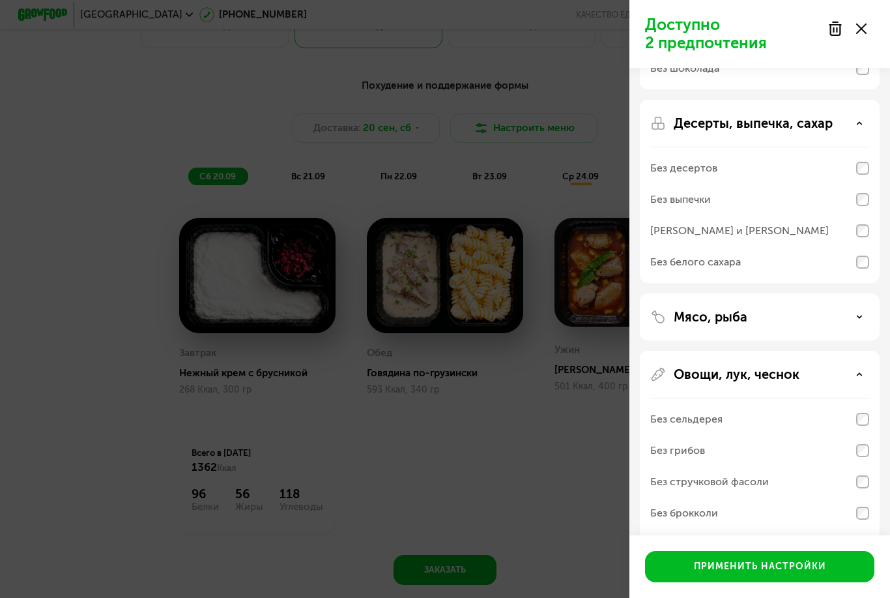
scroll to position [260, 0]
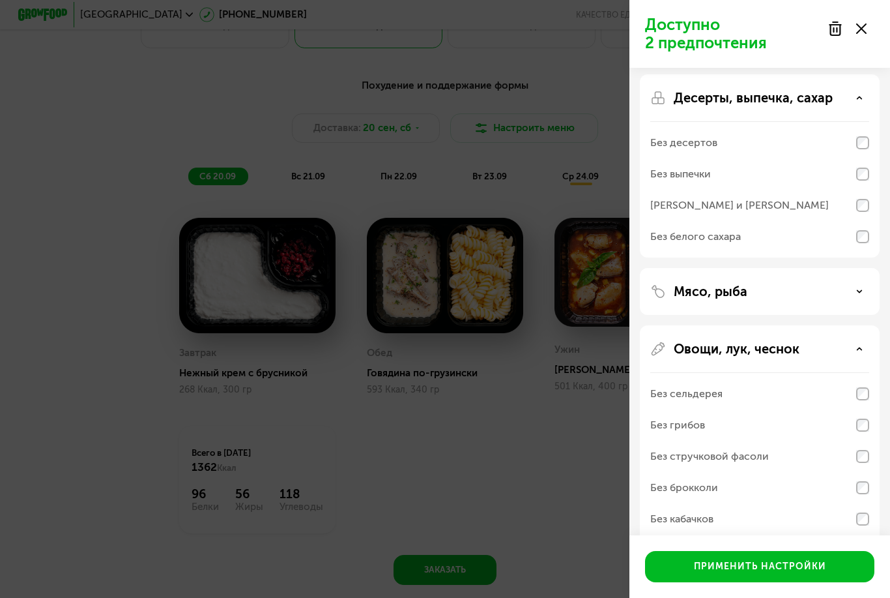
click at [659, 430] on div "Без грибов" at bounding box center [678, 425] width 55 height 16
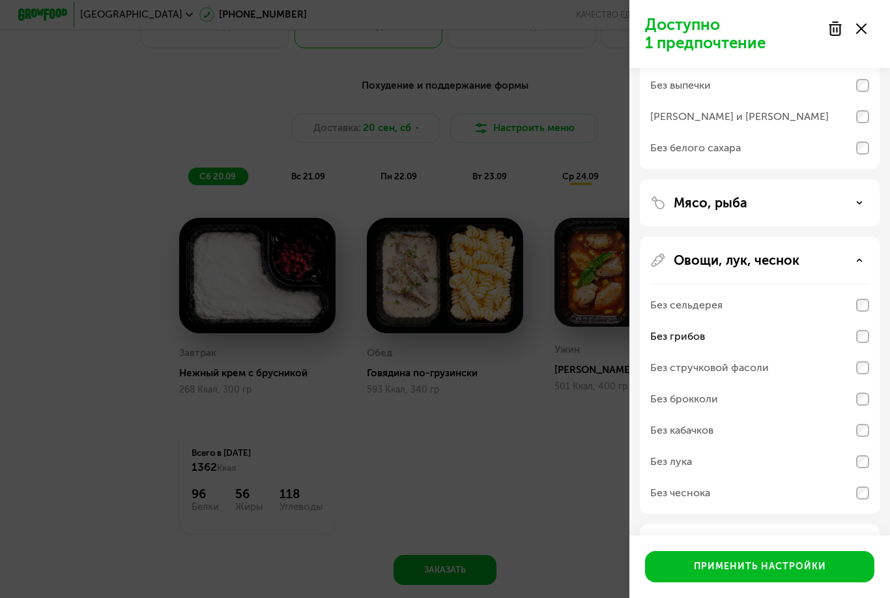
scroll to position [349, 0]
click at [664, 396] on div "Без брокколи" at bounding box center [685, 398] width 68 height 16
click at [673, 365] on div "Без стручковой фасоли" at bounding box center [710, 367] width 119 height 16
click at [673, 458] on div "Без лука" at bounding box center [672, 461] width 42 height 16
click at [677, 456] on div "Без лука" at bounding box center [672, 461] width 42 height 16
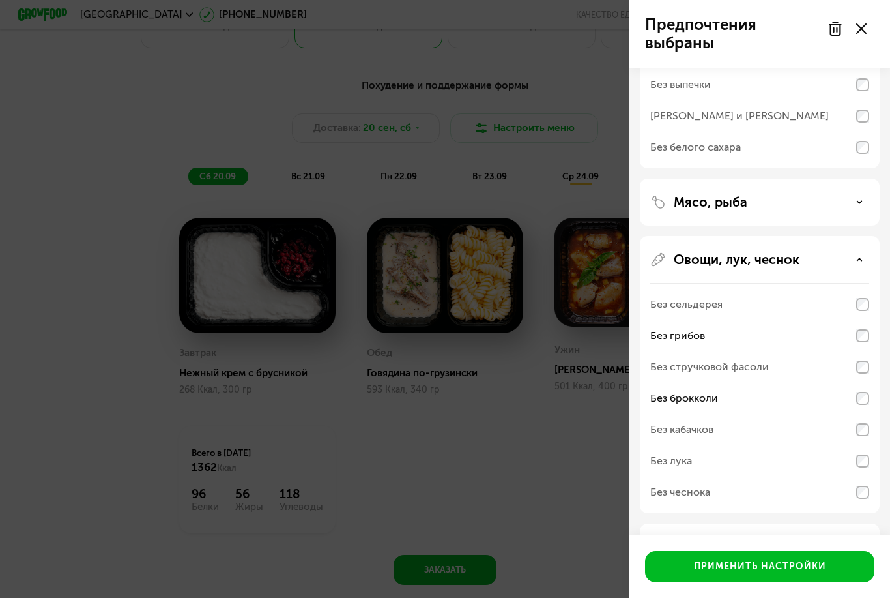
click at [755, 368] on div "Без стручковой фасоли" at bounding box center [710, 367] width 119 height 16
click at [863, 374] on div "Без стручковой фасоли" at bounding box center [760, 366] width 219 height 31
click at [731, 254] on p "Овощи, лук, чеснок" at bounding box center [737, 260] width 126 height 16
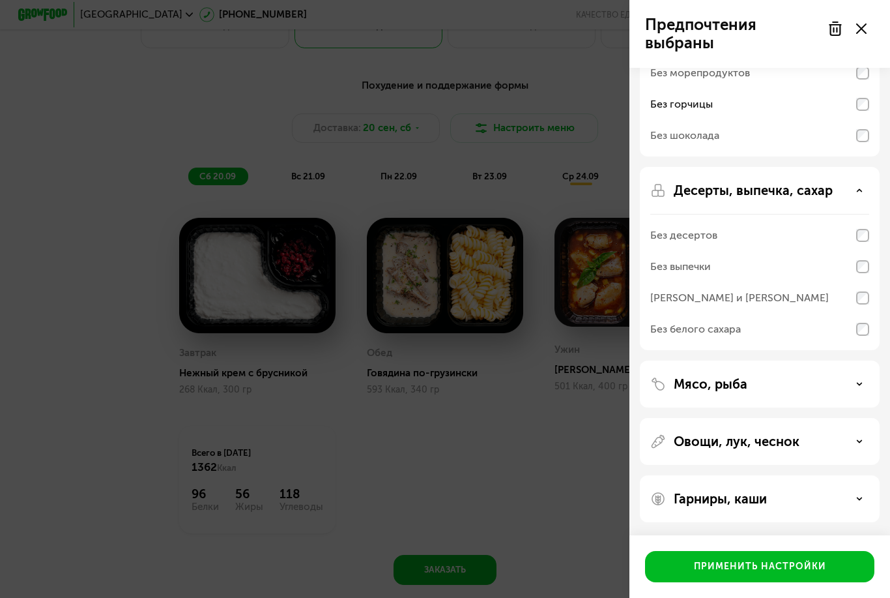
scroll to position [126, 0]
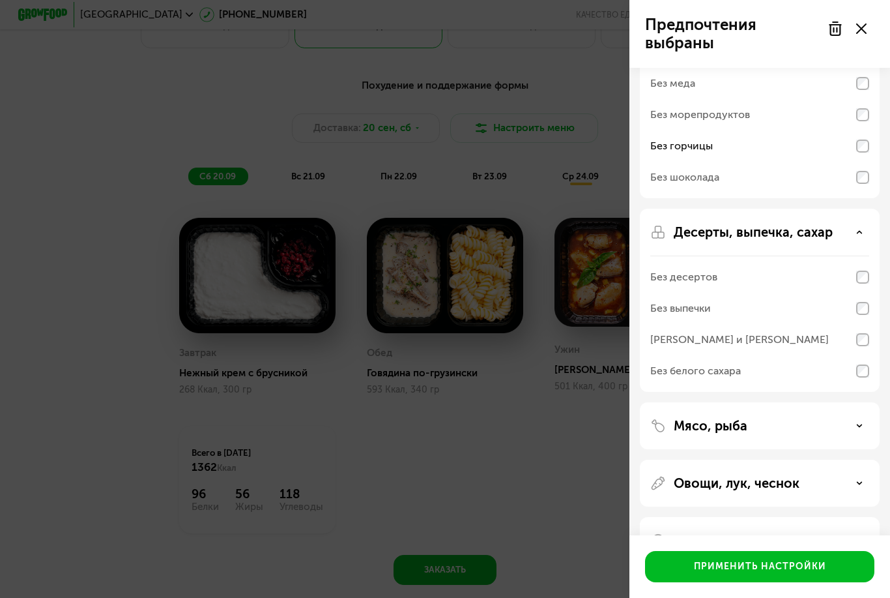
click at [743, 229] on p "Десерты, выпечка, сахар" at bounding box center [753, 232] width 159 height 16
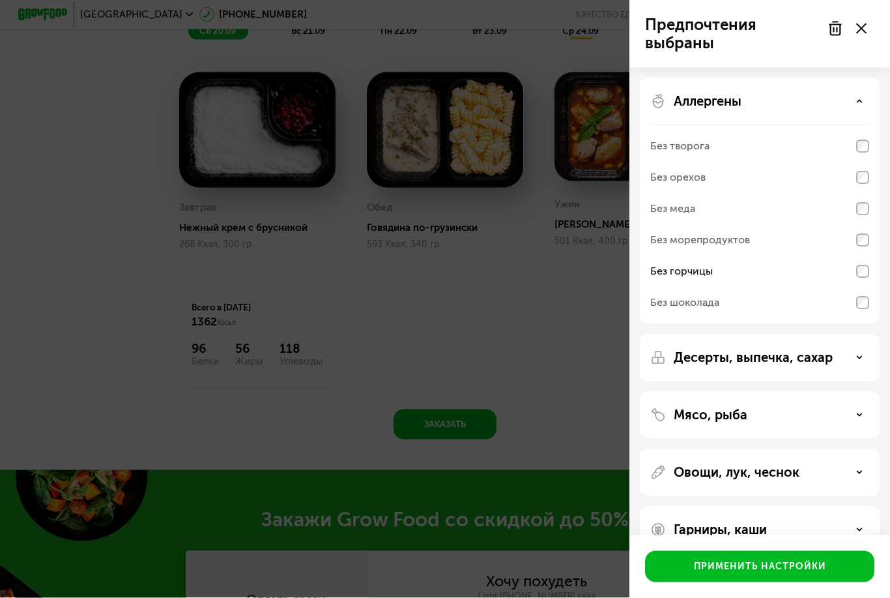
scroll to position [1026, 0]
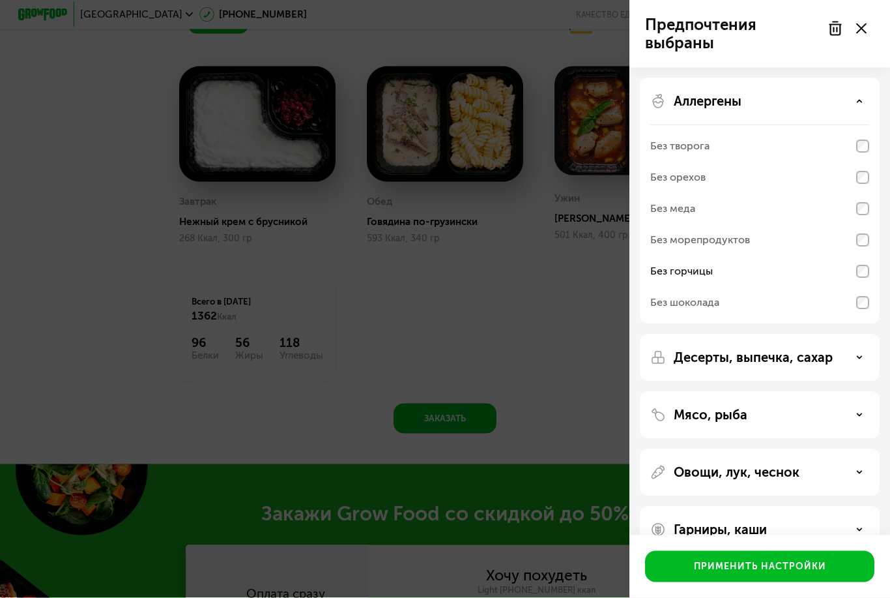
click at [664, 526] on img at bounding box center [659, 530] width 16 height 16
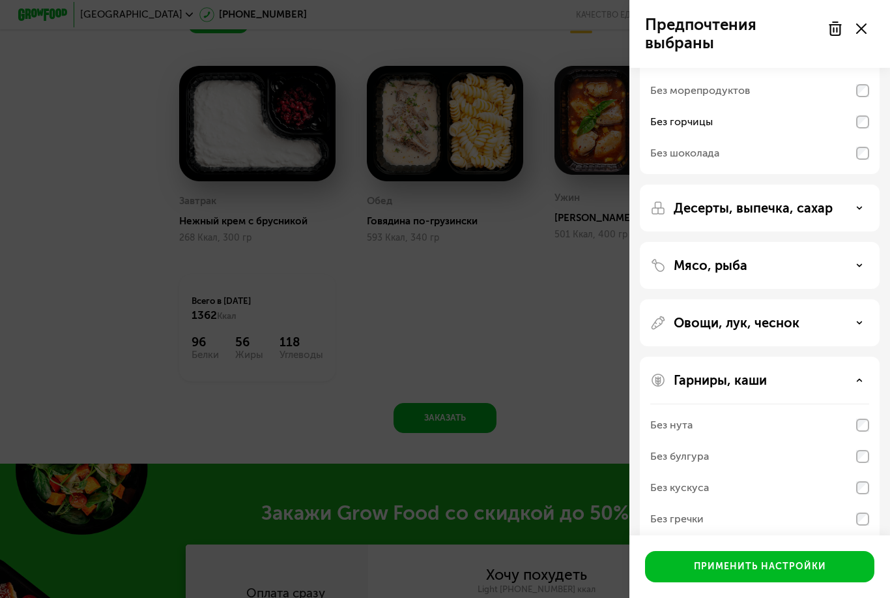
scroll to position [145, 0]
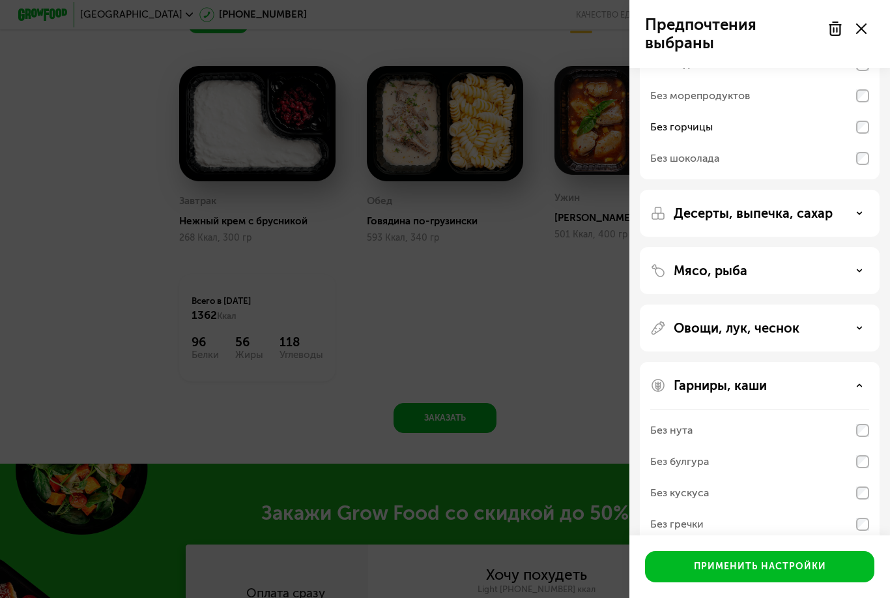
click at [678, 332] on p "Овощи, лук, чеснок" at bounding box center [737, 328] width 126 height 16
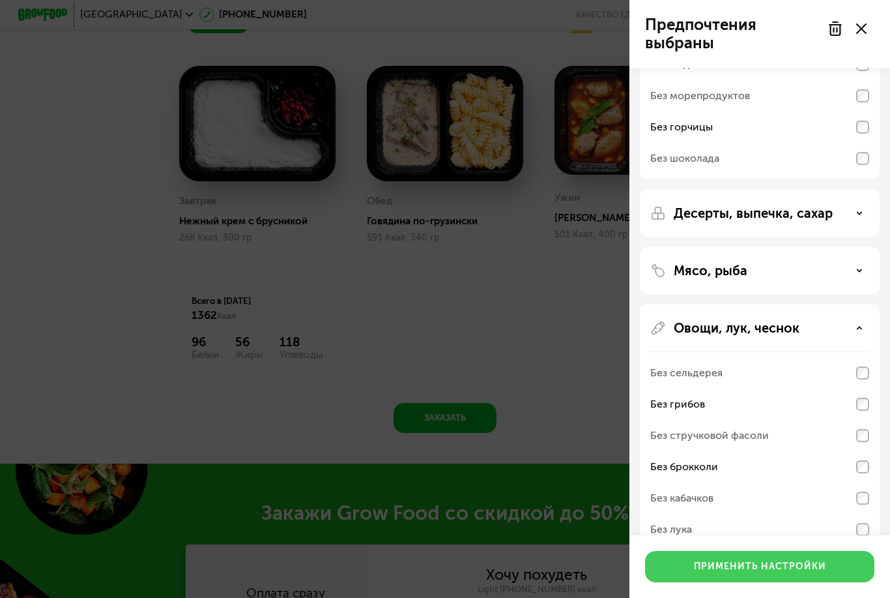
click at [661, 582] on button "Применить настройки" at bounding box center [759, 566] width 229 height 31
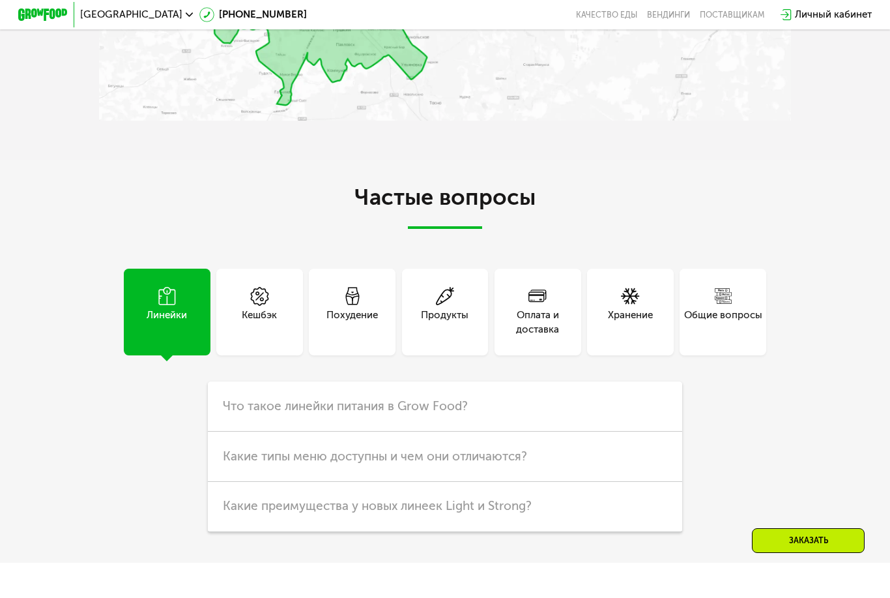
scroll to position [2756, 0]
click at [320, 322] on div "Похудение" at bounding box center [352, 311] width 87 height 87
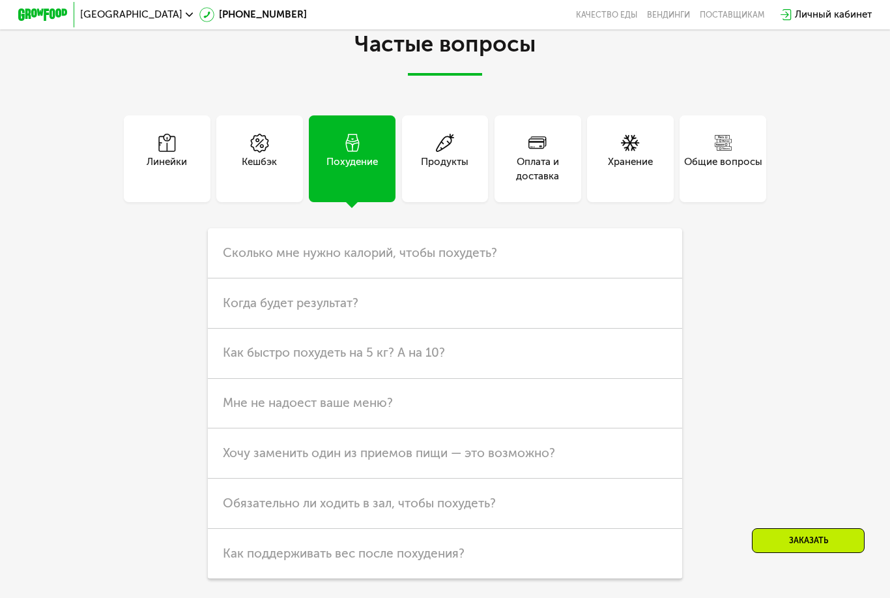
scroll to position [2907, 0]
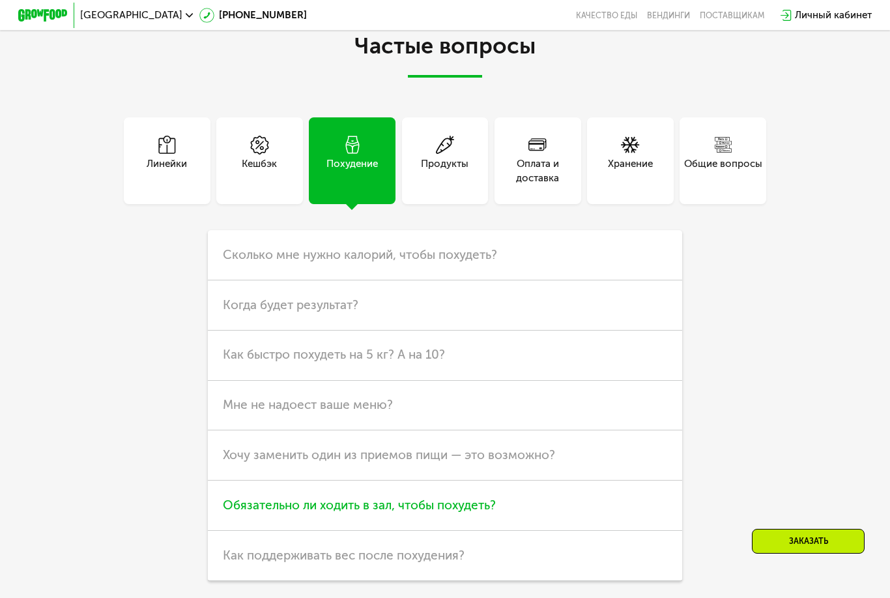
click at [325, 489] on h3 "Обязательно ли ходить в зал, чтобы похудеть?" at bounding box center [445, 505] width 475 height 50
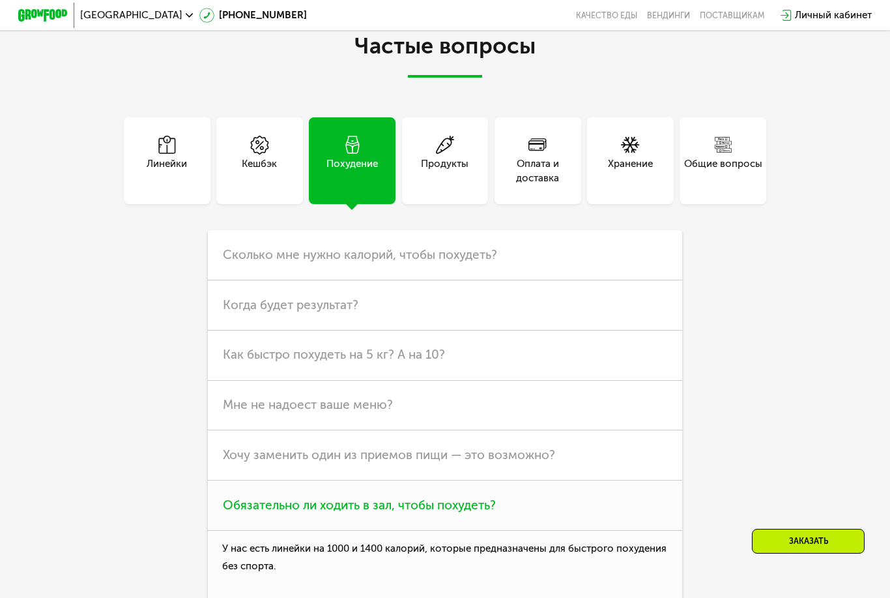
scroll to position [2907, 0]
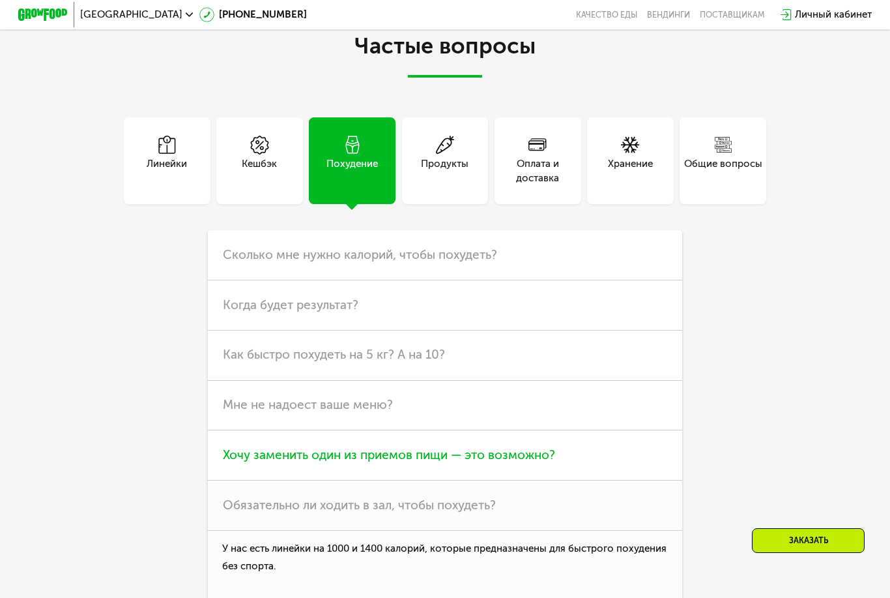
click at [243, 454] on span "Хочу заменить один из приемов пищи — это возможно?" at bounding box center [389, 454] width 332 height 15
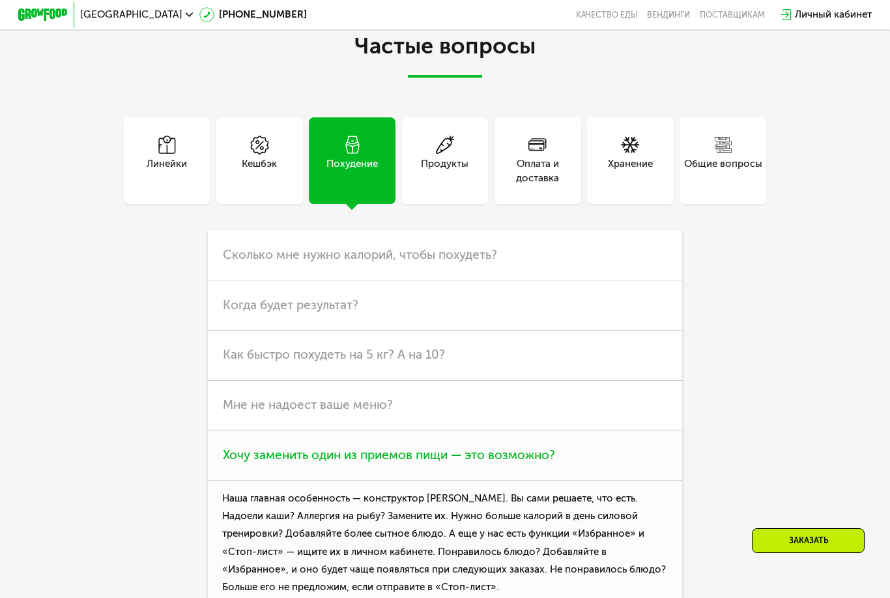
click at [248, 469] on h3 "Хочу заменить один из приемов пищи — это возможно?" at bounding box center [445, 455] width 475 height 50
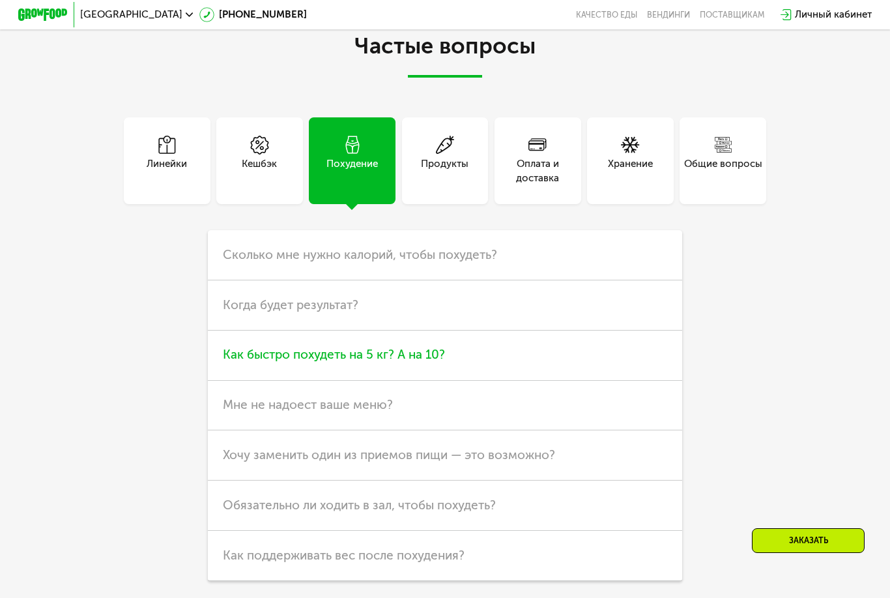
click at [253, 352] on span "Как быстро похудеть на 5 кг? А на 10?" at bounding box center [334, 354] width 222 height 15
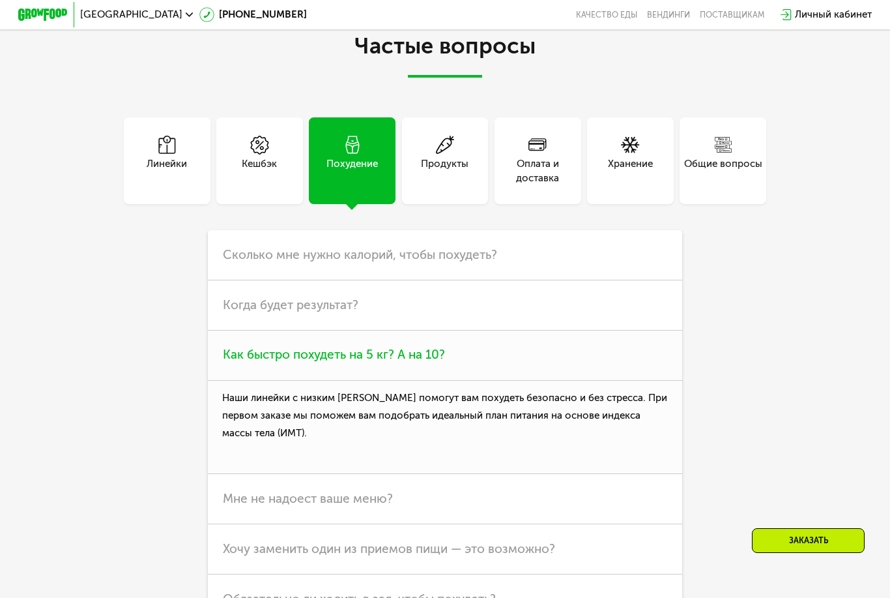
click at [263, 357] on h3 "Как быстро похудеть на 5 кг? А на 10?" at bounding box center [445, 356] width 475 height 50
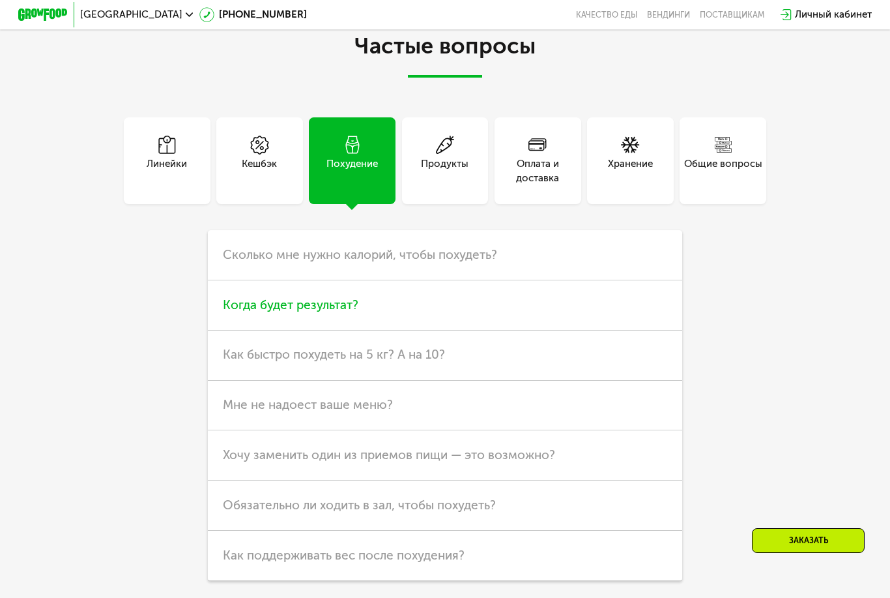
click at [245, 308] on h3 "Когда будет результат?" at bounding box center [445, 305] width 475 height 50
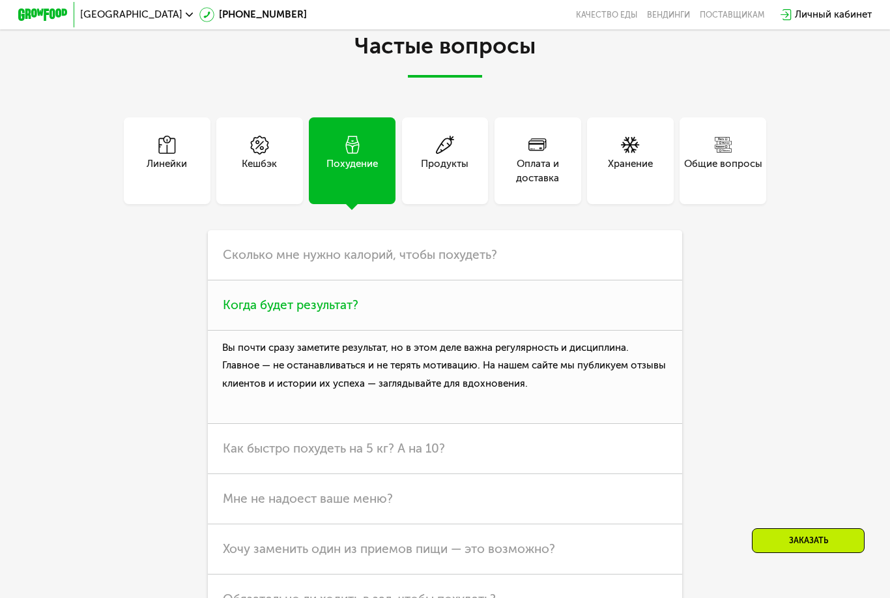
click at [244, 304] on span "Когда будет результат?" at bounding box center [291, 304] width 136 height 15
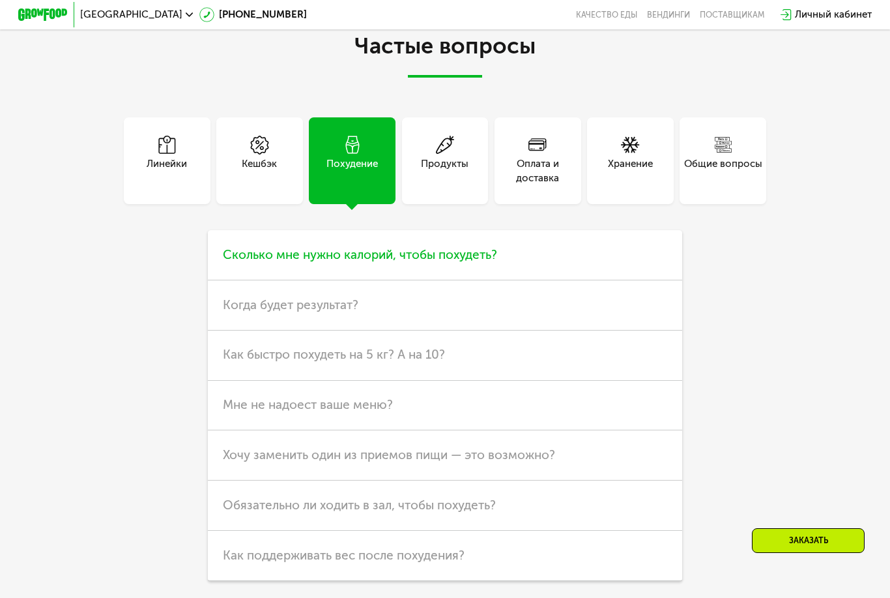
click at [254, 261] on h3 "Сколько мне нужно калорий, чтобы похудеть?" at bounding box center [445, 255] width 475 height 50
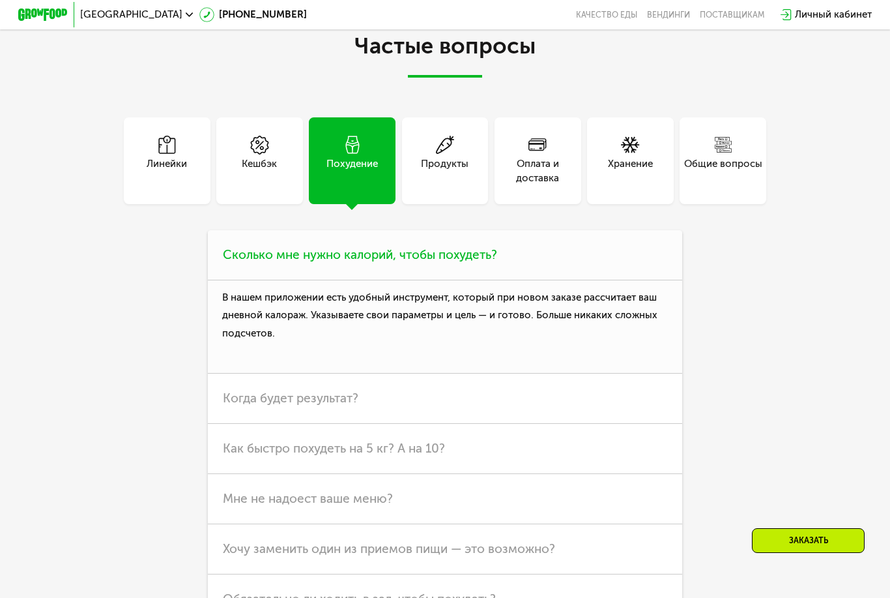
click at [270, 259] on h3 "Сколько мне нужно калорий, чтобы похудеть?" at bounding box center [445, 255] width 475 height 50
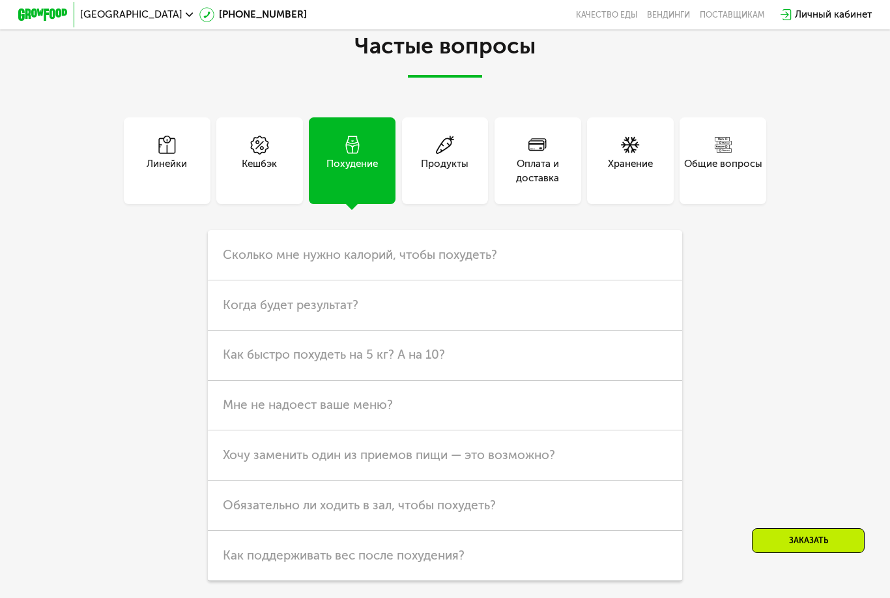
click at [730, 139] on icon at bounding box center [723, 145] width 18 height 18
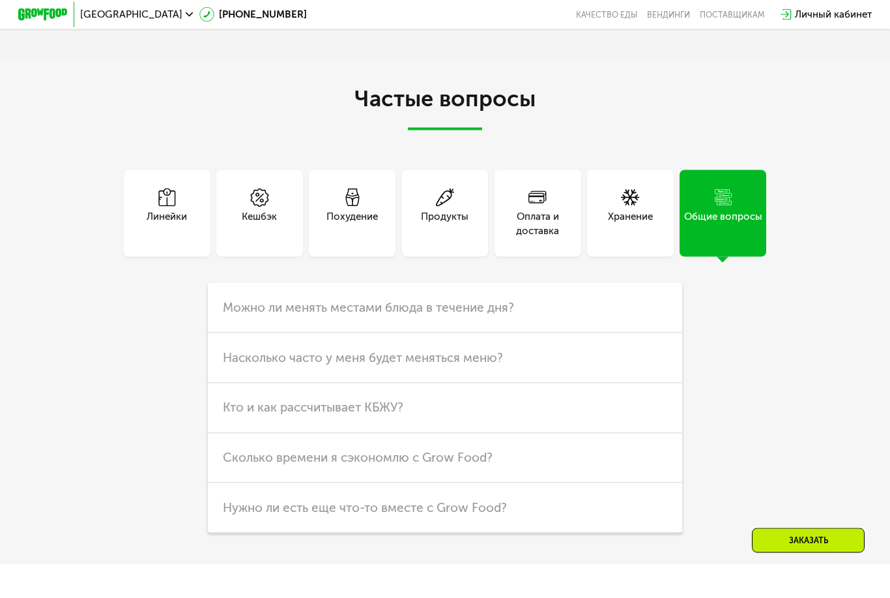
scroll to position [2856, 0]
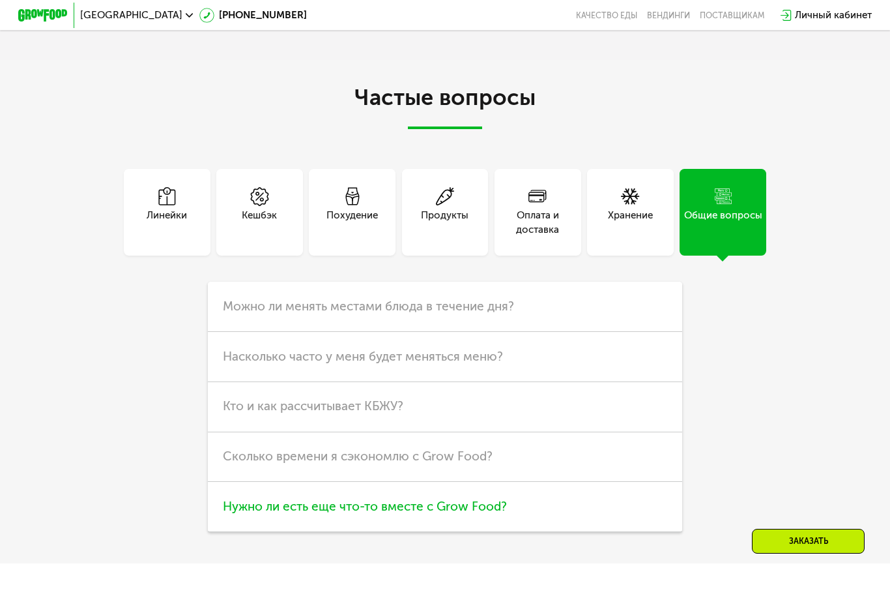
click at [237, 504] on span "Нужно ли есть еще что-то вместе с Grow Food?" at bounding box center [365, 505] width 284 height 15
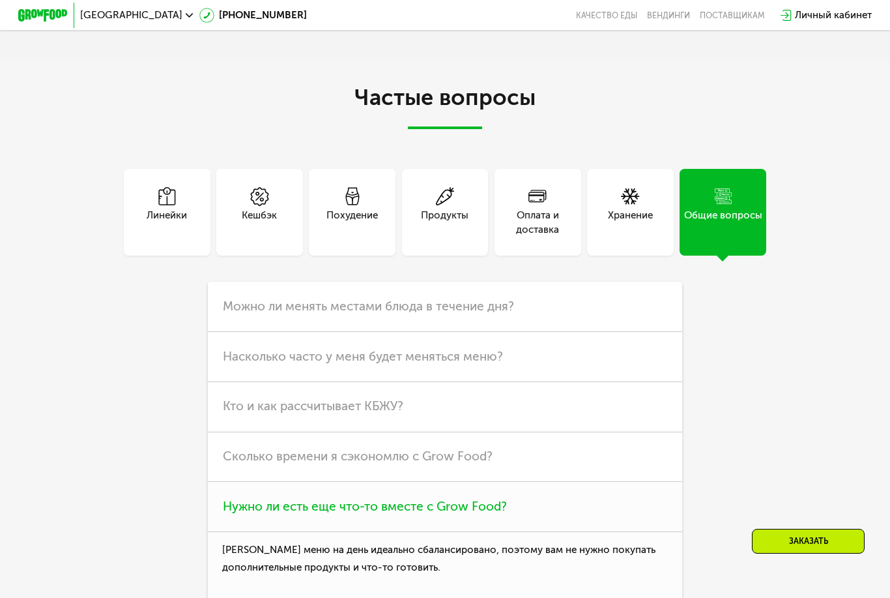
scroll to position [2855, 0]
click at [235, 500] on span "Нужно ли есть еще что-то вместе с Grow Food?" at bounding box center [365, 506] width 284 height 15
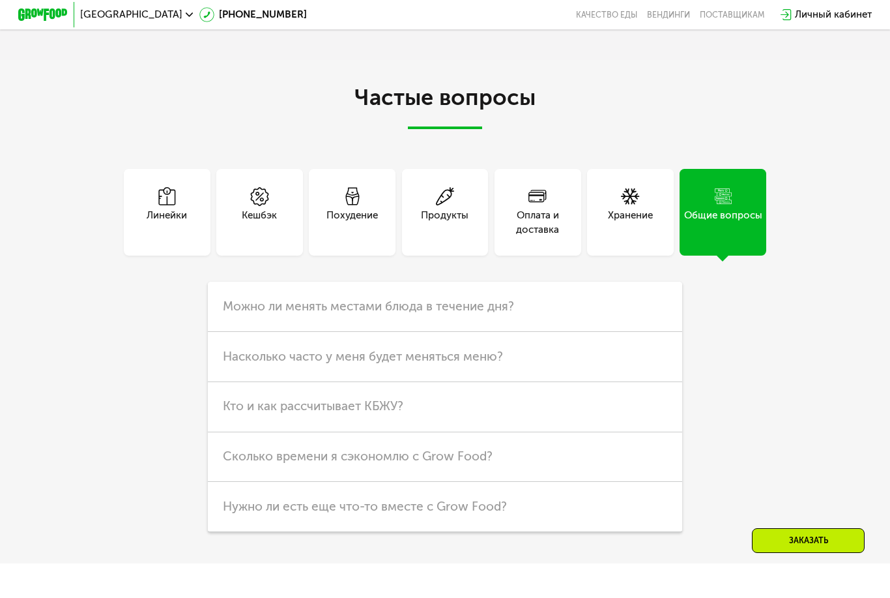
click at [654, 198] on div "Хранение" at bounding box center [630, 212] width 87 height 87
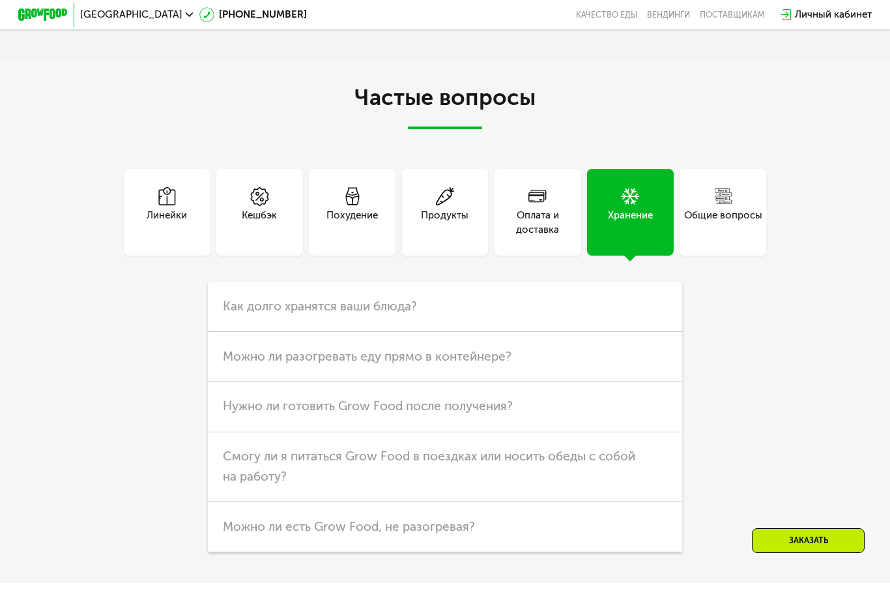
click at [518, 243] on div "Оплата и доставка" at bounding box center [538, 212] width 87 height 87
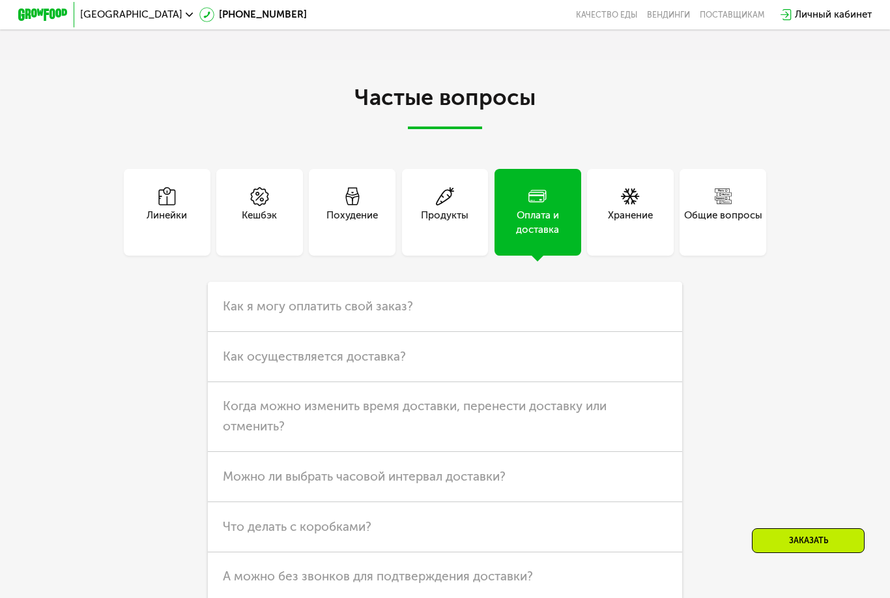
click at [447, 208] on div "Продукты" at bounding box center [445, 223] width 48 height 30
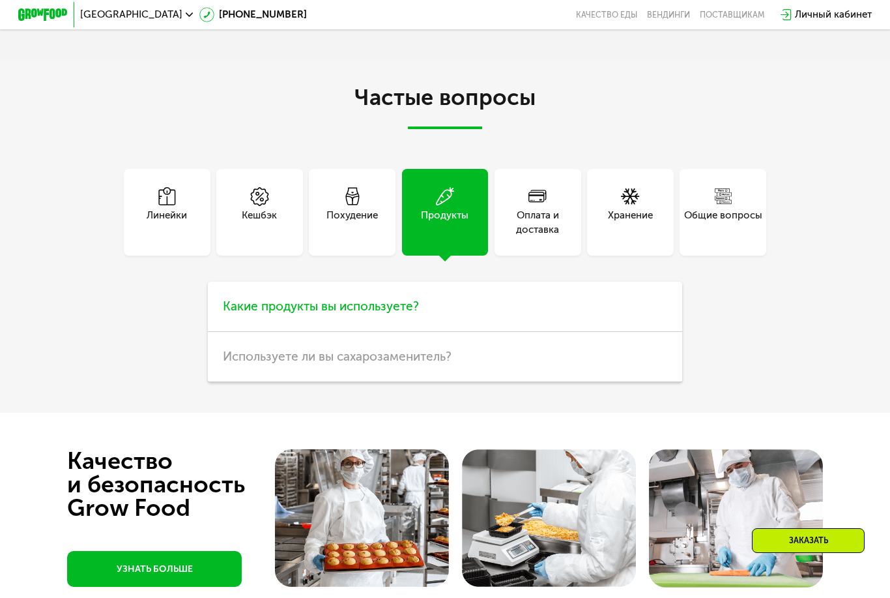
click at [248, 318] on h3 "Какие продукты вы используете?" at bounding box center [445, 307] width 475 height 50
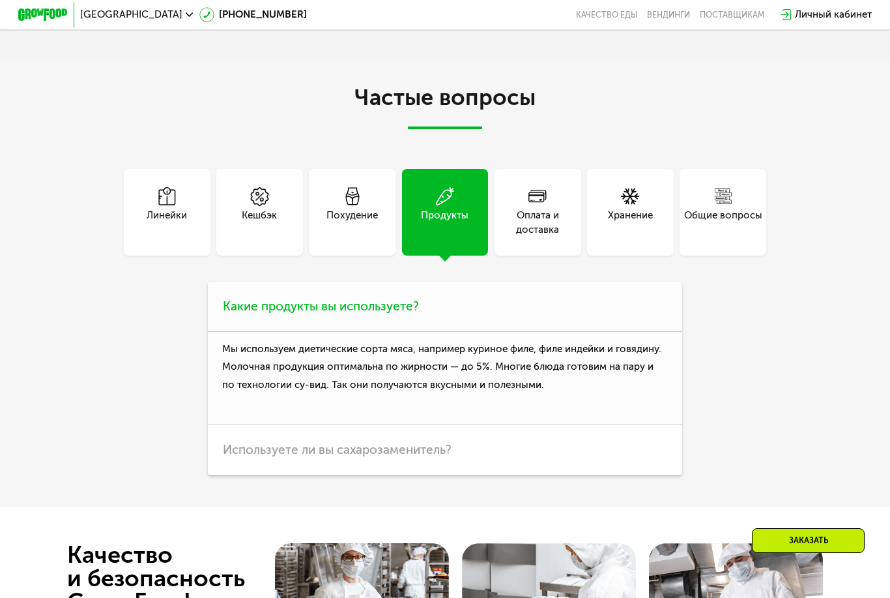
click at [271, 314] on h3 "Какие продукты вы используете?" at bounding box center [445, 307] width 475 height 50
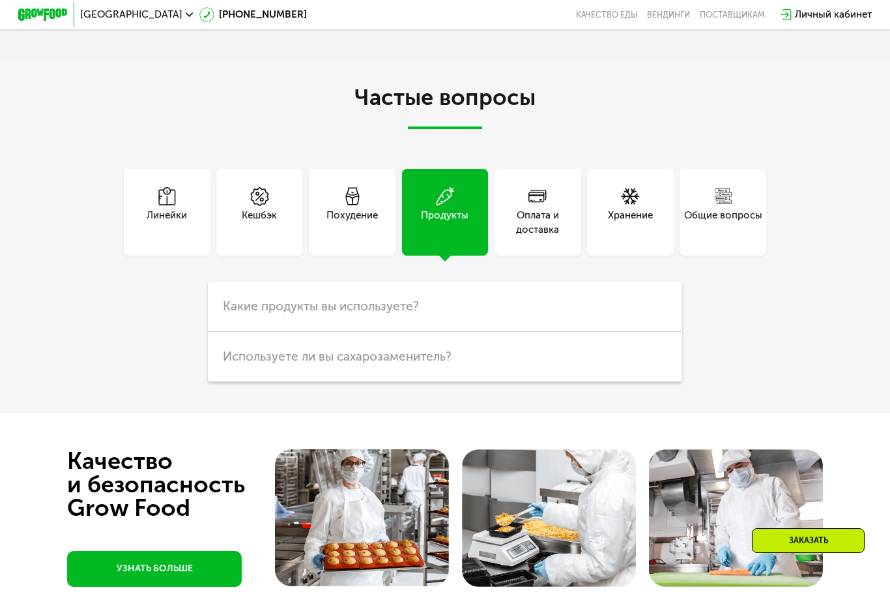
click at [262, 239] on div "Кешбэк" at bounding box center [259, 212] width 87 height 87
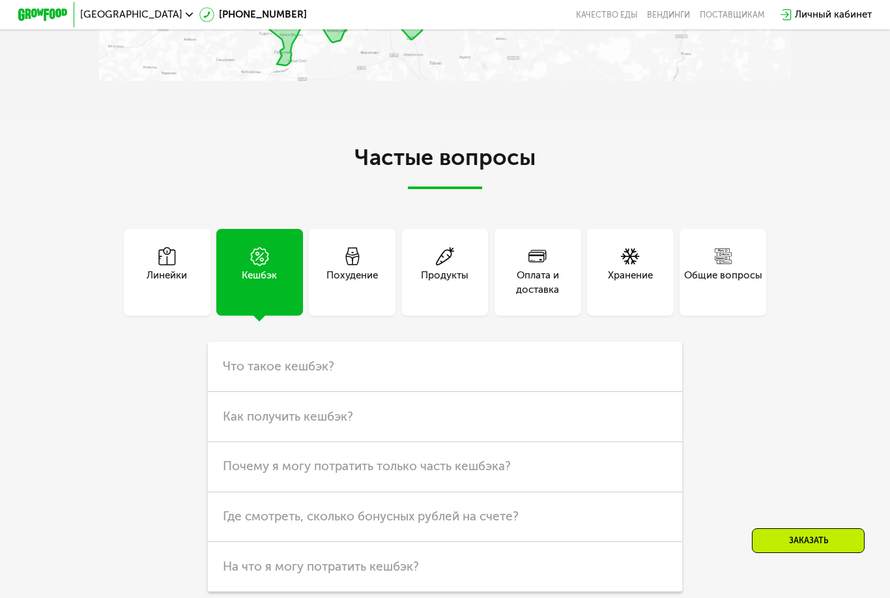
scroll to position [2794, 0]
